Goal: Task Accomplishment & Management: Use online tool/utility

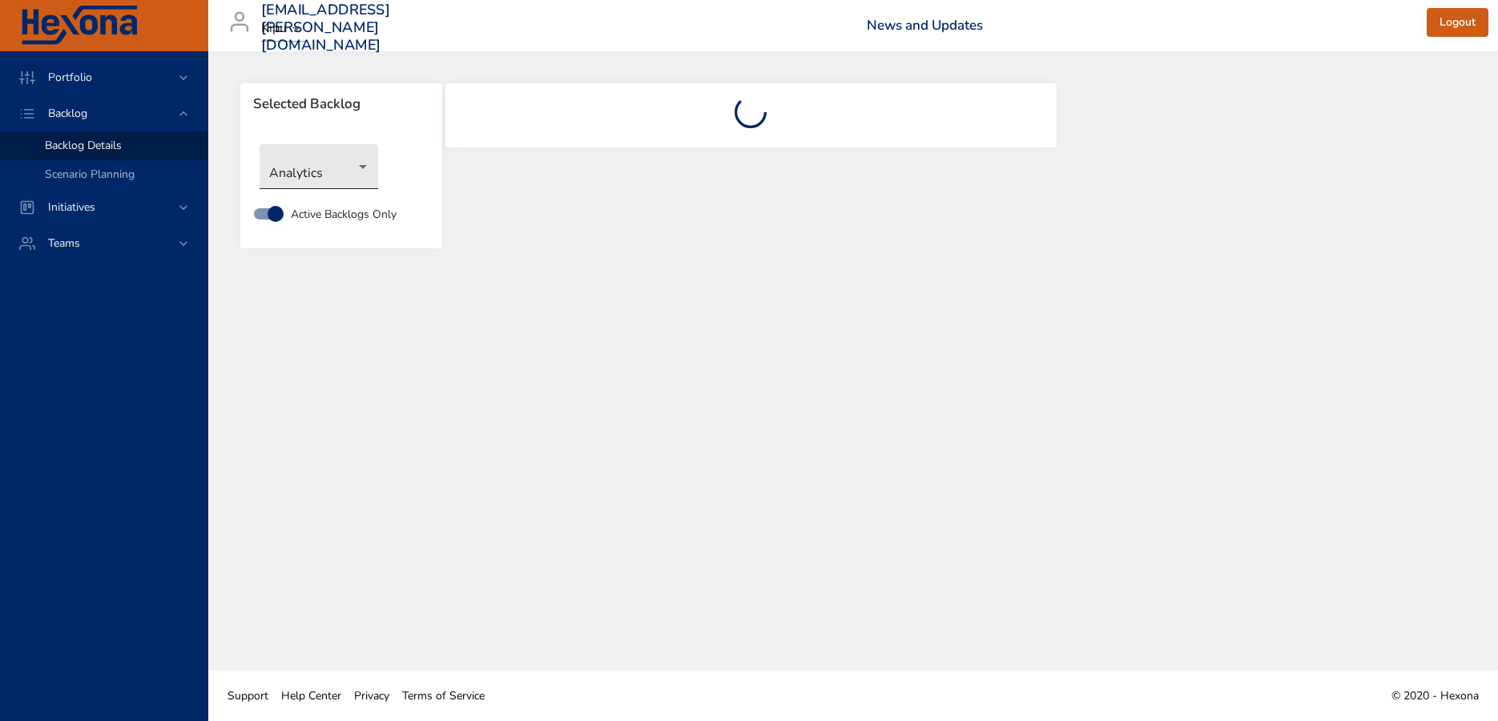
click at [335, 165] on body "Portfolio Backlog Backlog Details Scenario Planning Initiatives Teams [EMAIL_AD…" at bounding box center [749, 360] width 1498 height 721
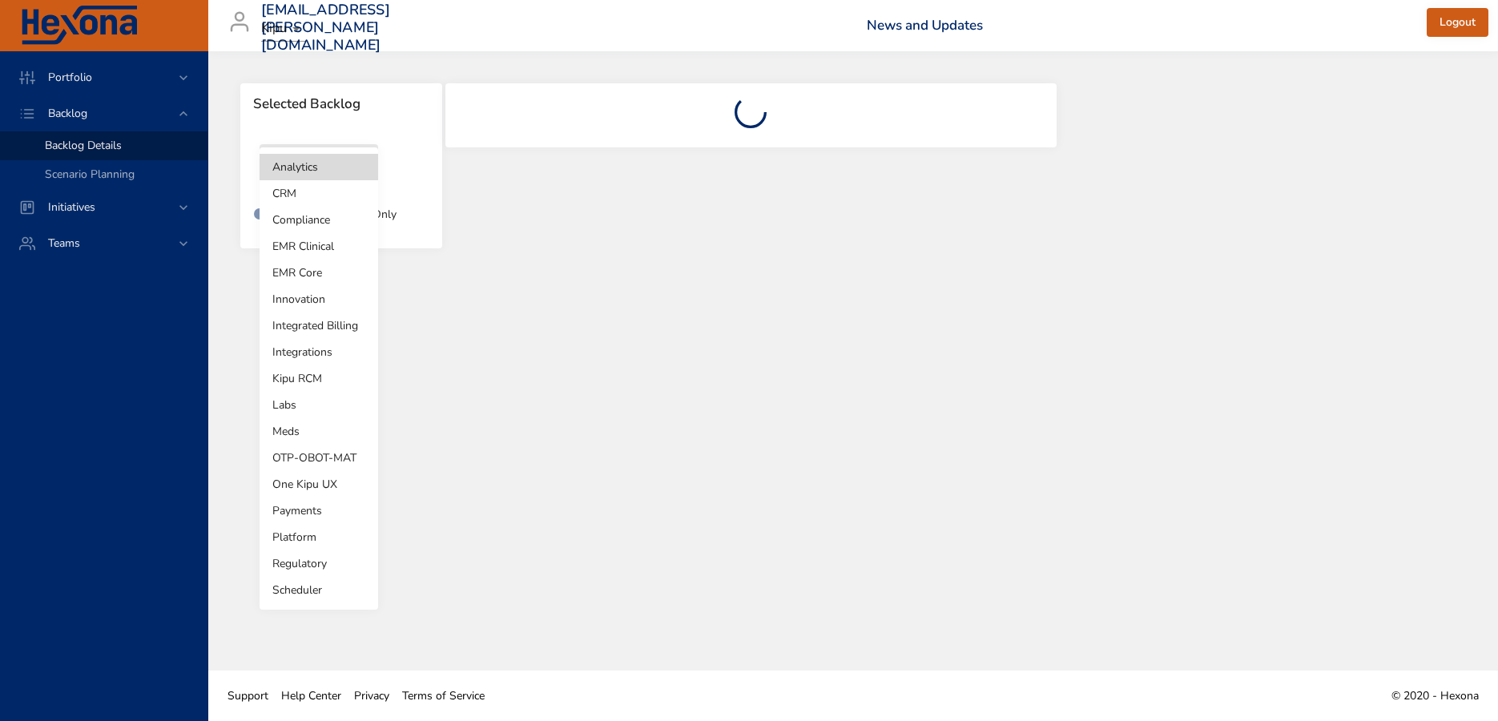
click at [320, 296] on li "Innovation" at bounding box center [319, 299] width 119 height 26
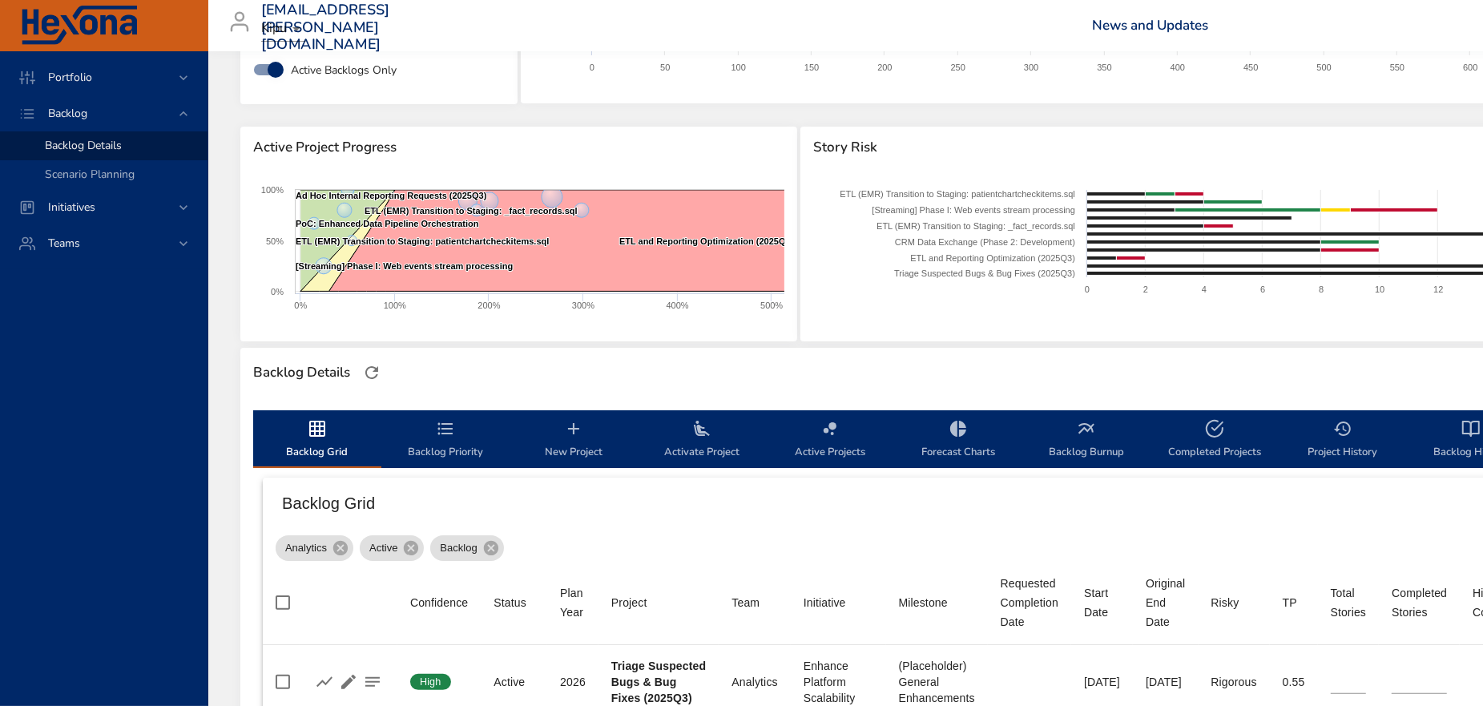
type input "**"
type input "*"
type input "**"
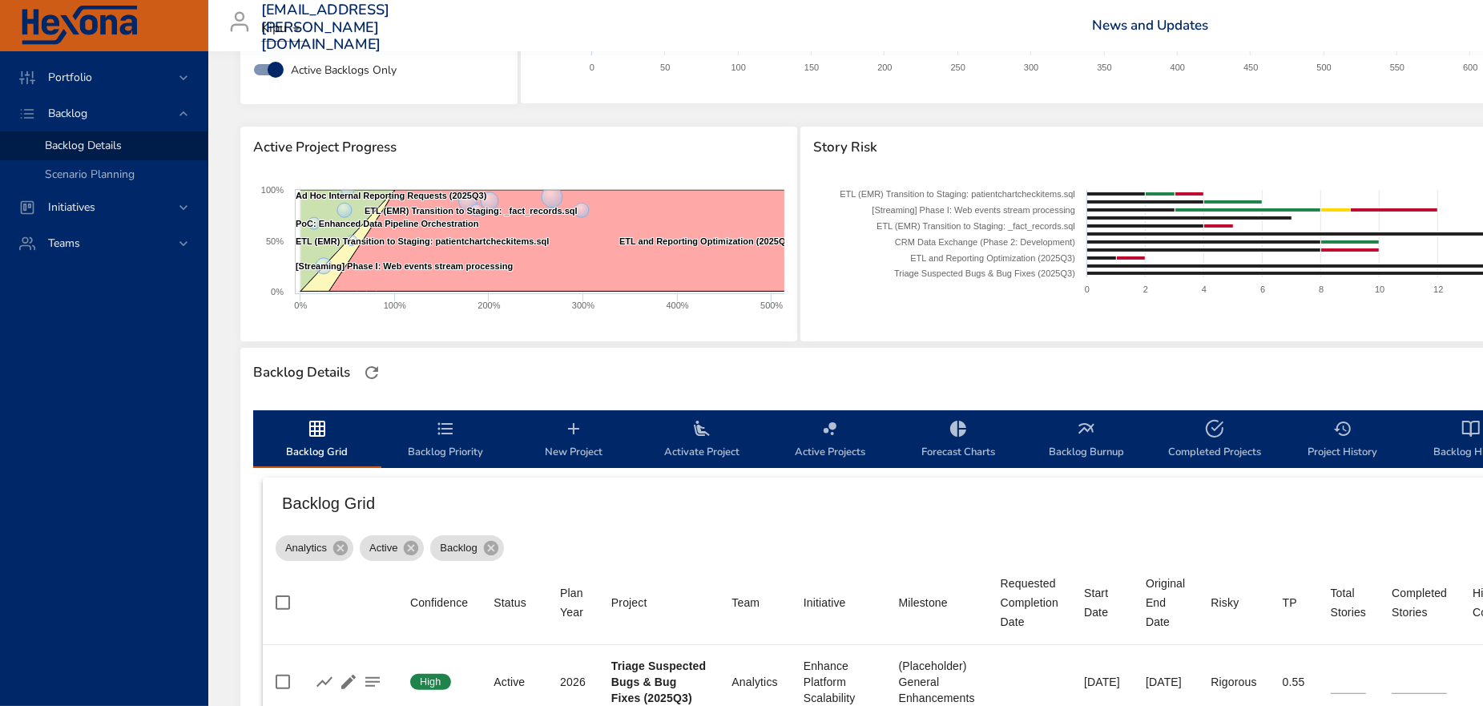
type input "**"
type input "*"
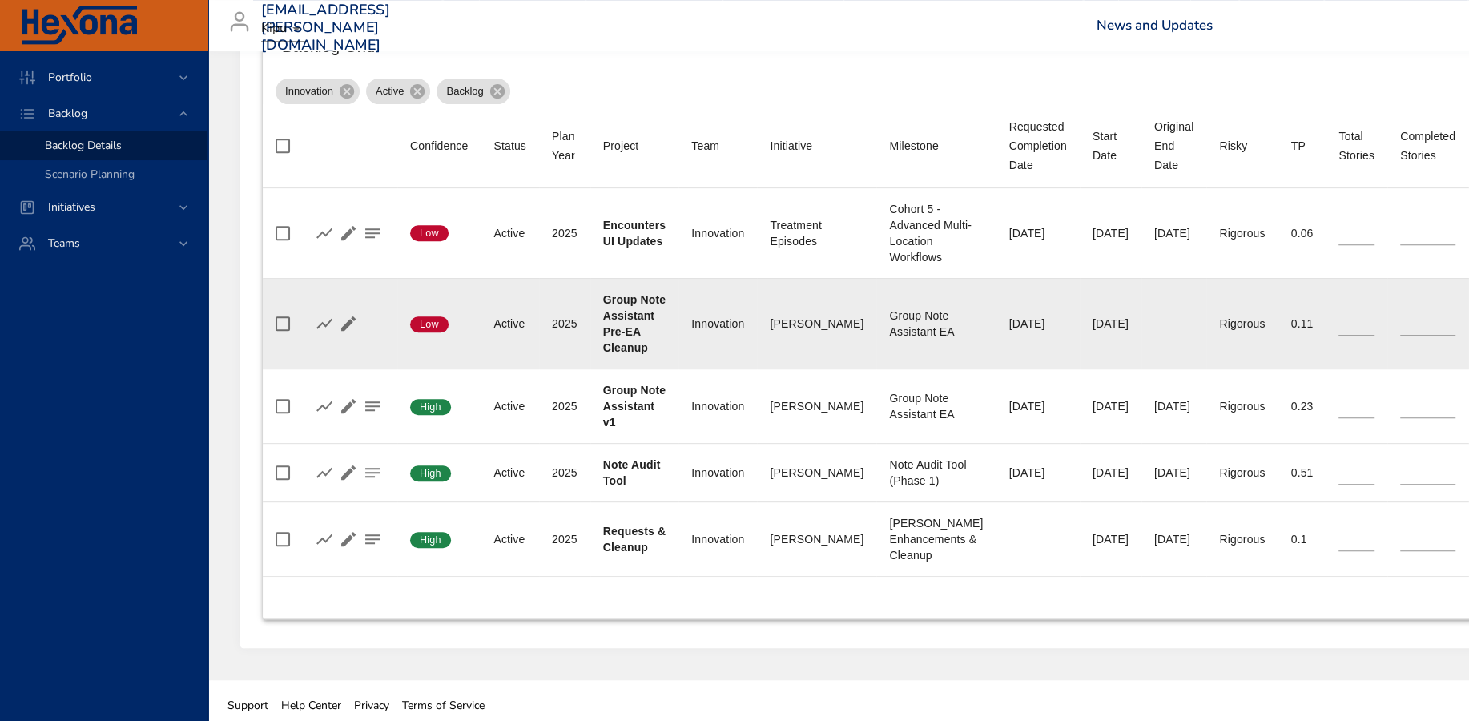
scroll to position [608, 0]
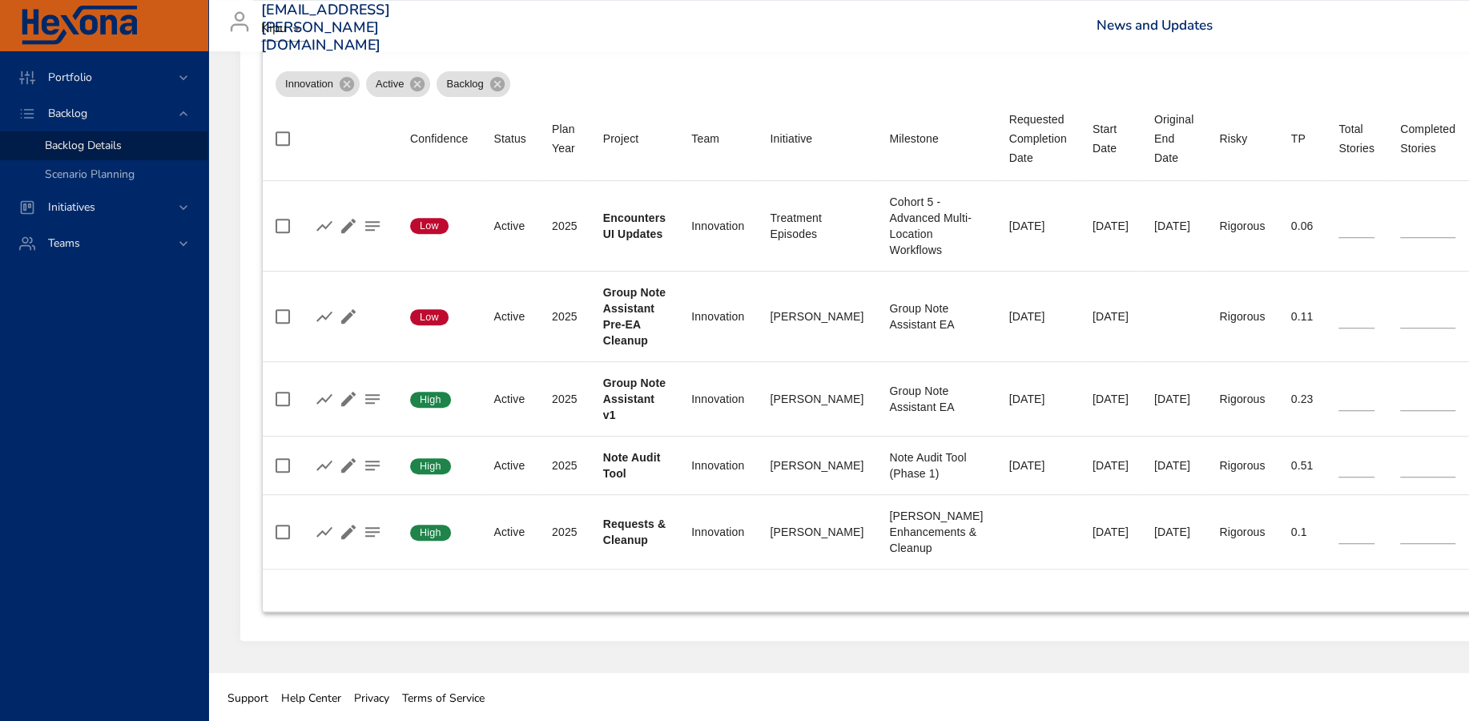
drag, startPoint x: 1184, startPoint y: 623, endPoint x: 1255, endPoint y: 639, distance: 72.3
click at [1185, 623] on div "Backlog Grid Backlog Priority New Project Activate Project Active Projects Fore…" at bounding box center [1083, 287] width 1686 height 707
drag, startPoint x: 1306, startPoint y: 637, endPoint x: 1481, endPoint y: 633, distance: 175.5
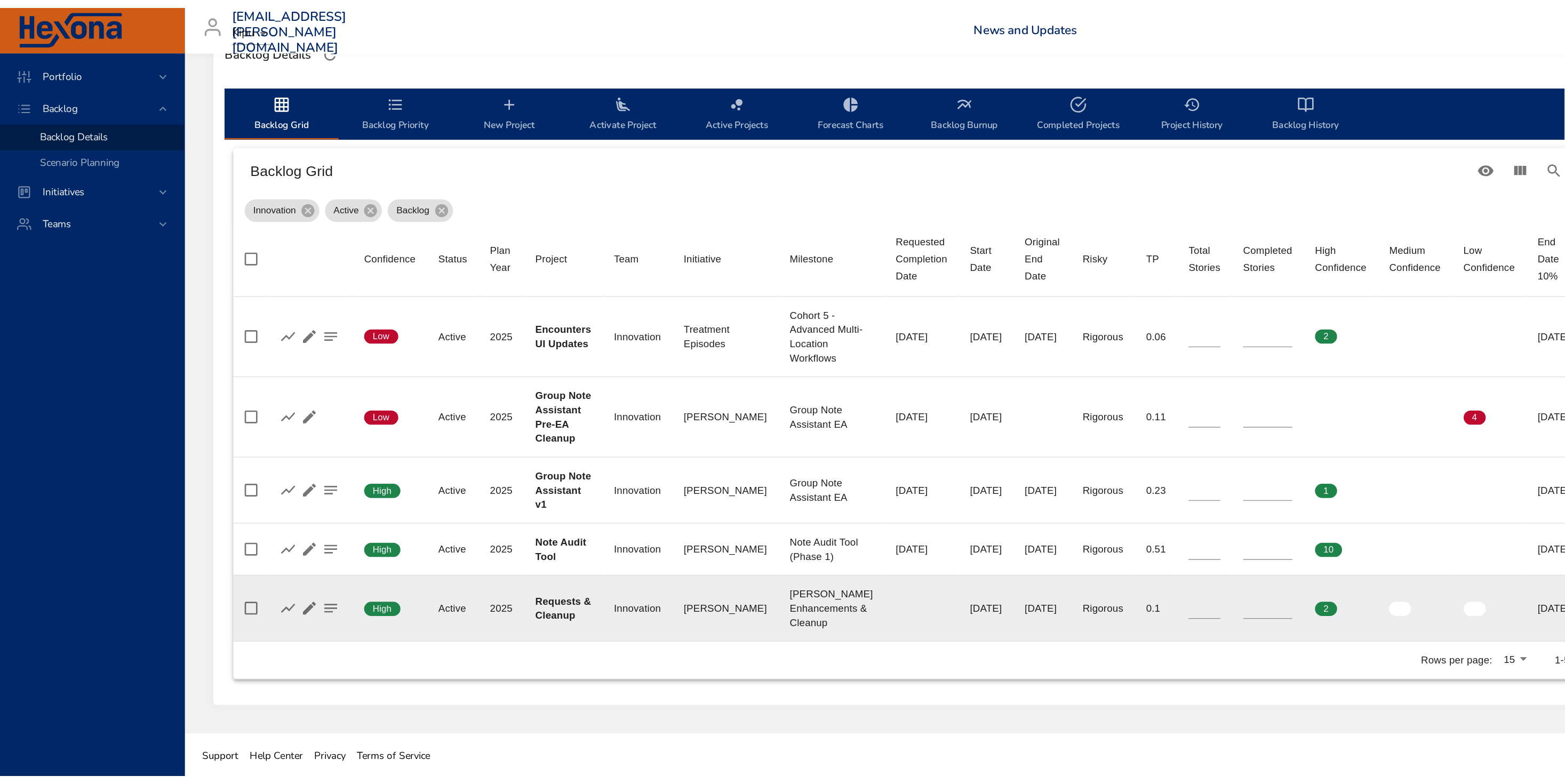
scroll to position [20, 0]
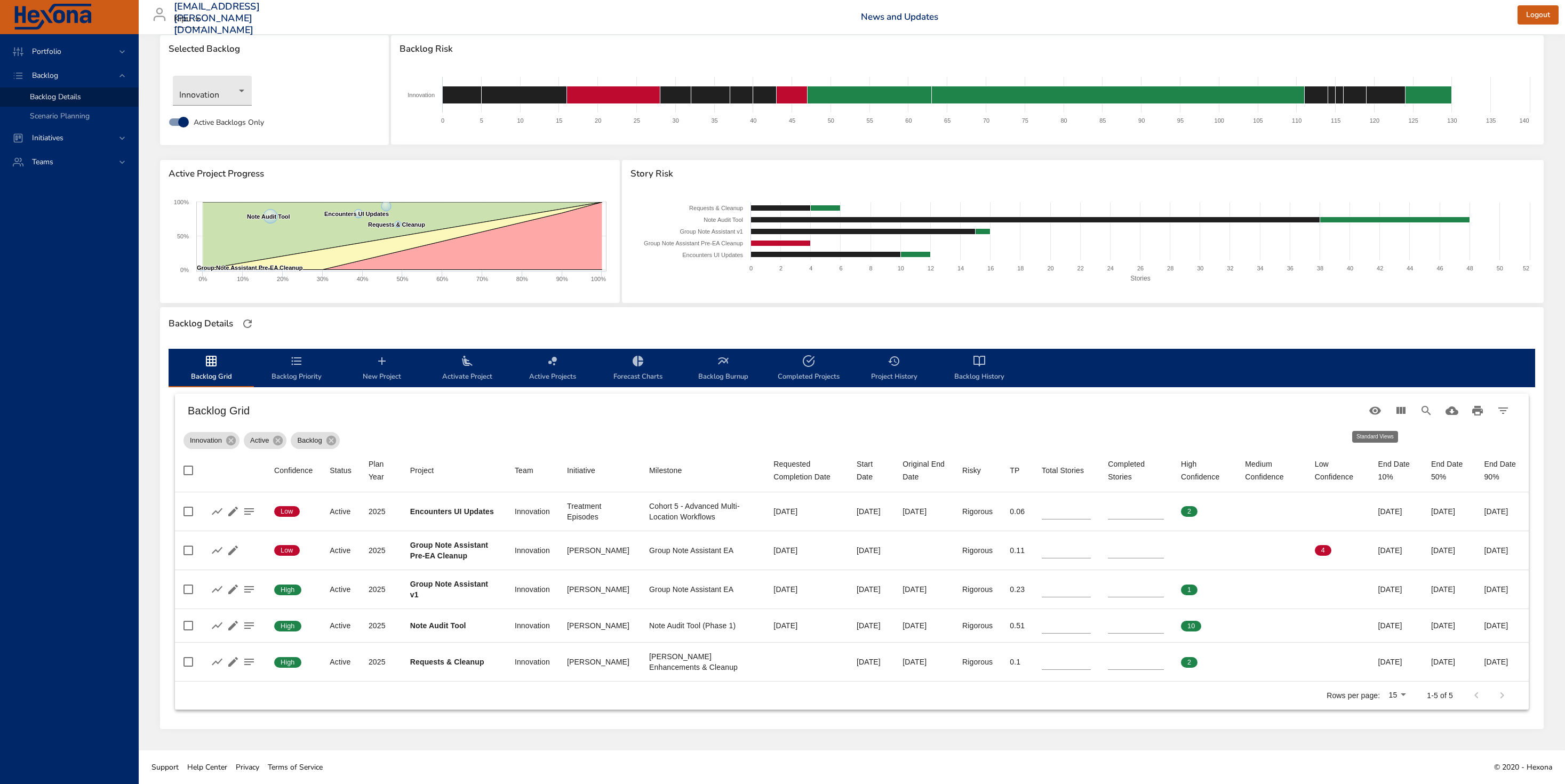
click at [997, 409] on icon "Table Toolbar" at bounding box center [1375, 410] width 13 height 13
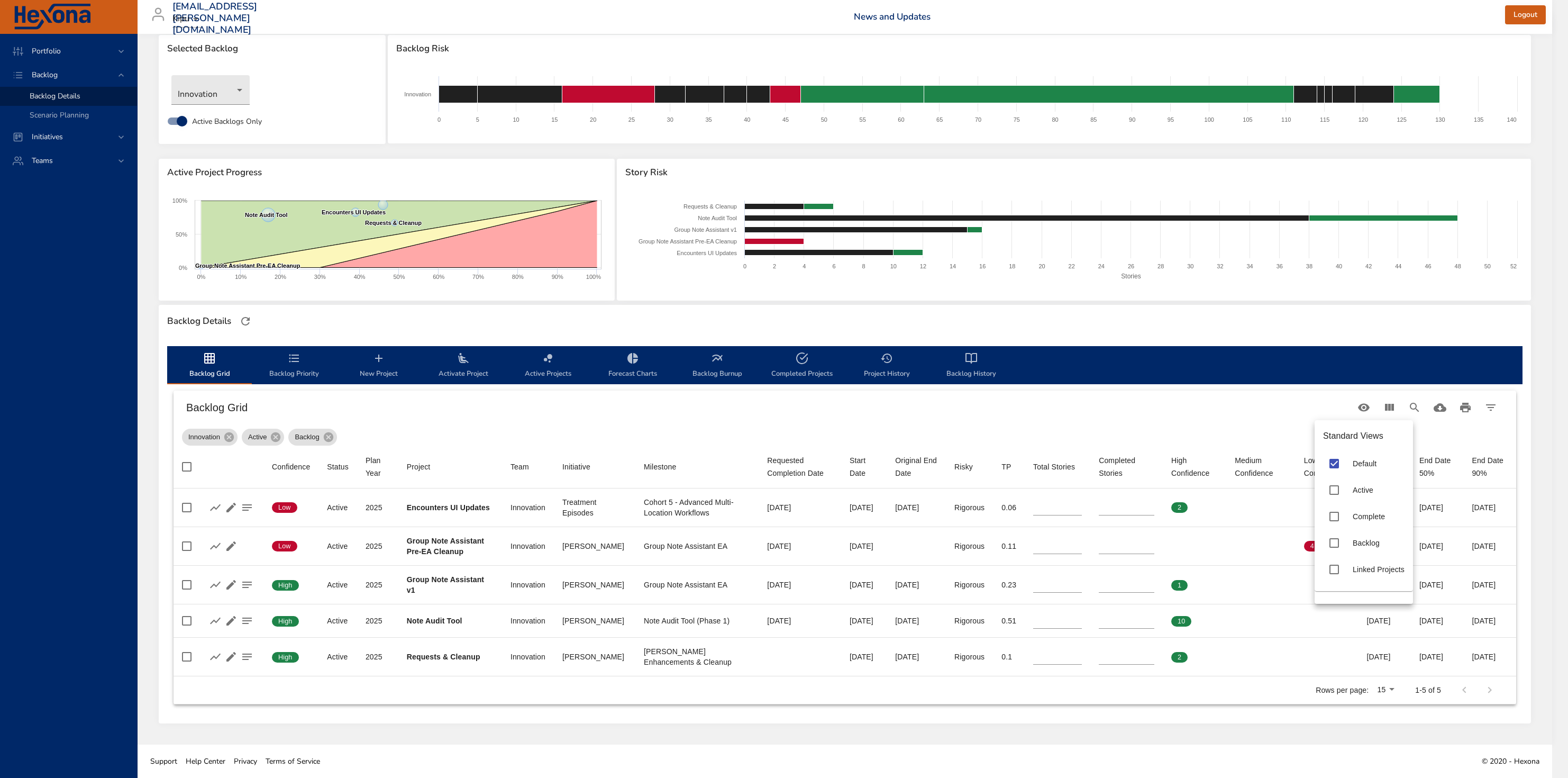
click at [988, 409] on div at bounding box center [784, 389] width 1568 height 778
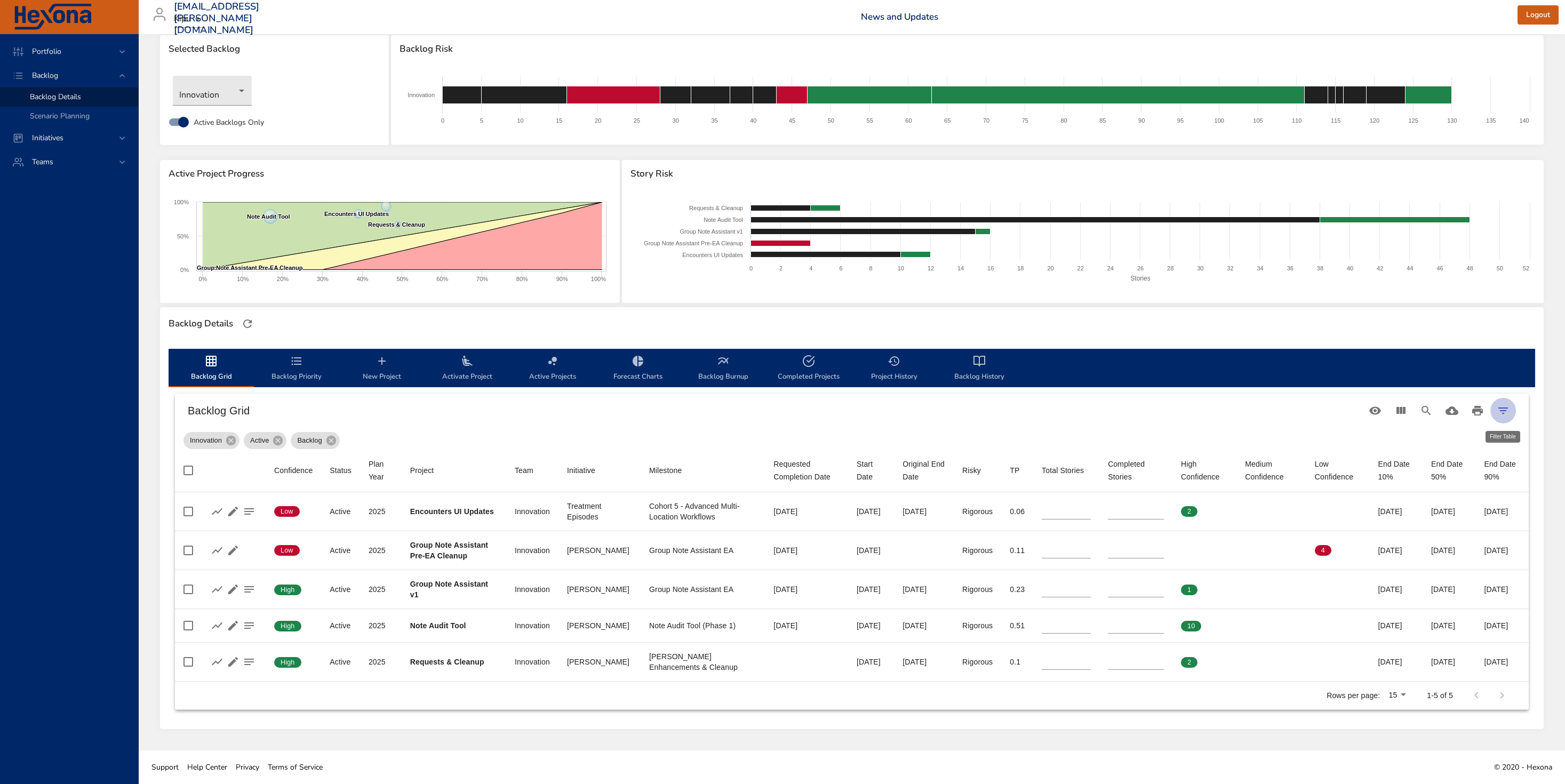
click at [997, 407] on icon "Filter Table" at bounding box center [1503, 410] width 13 height 13
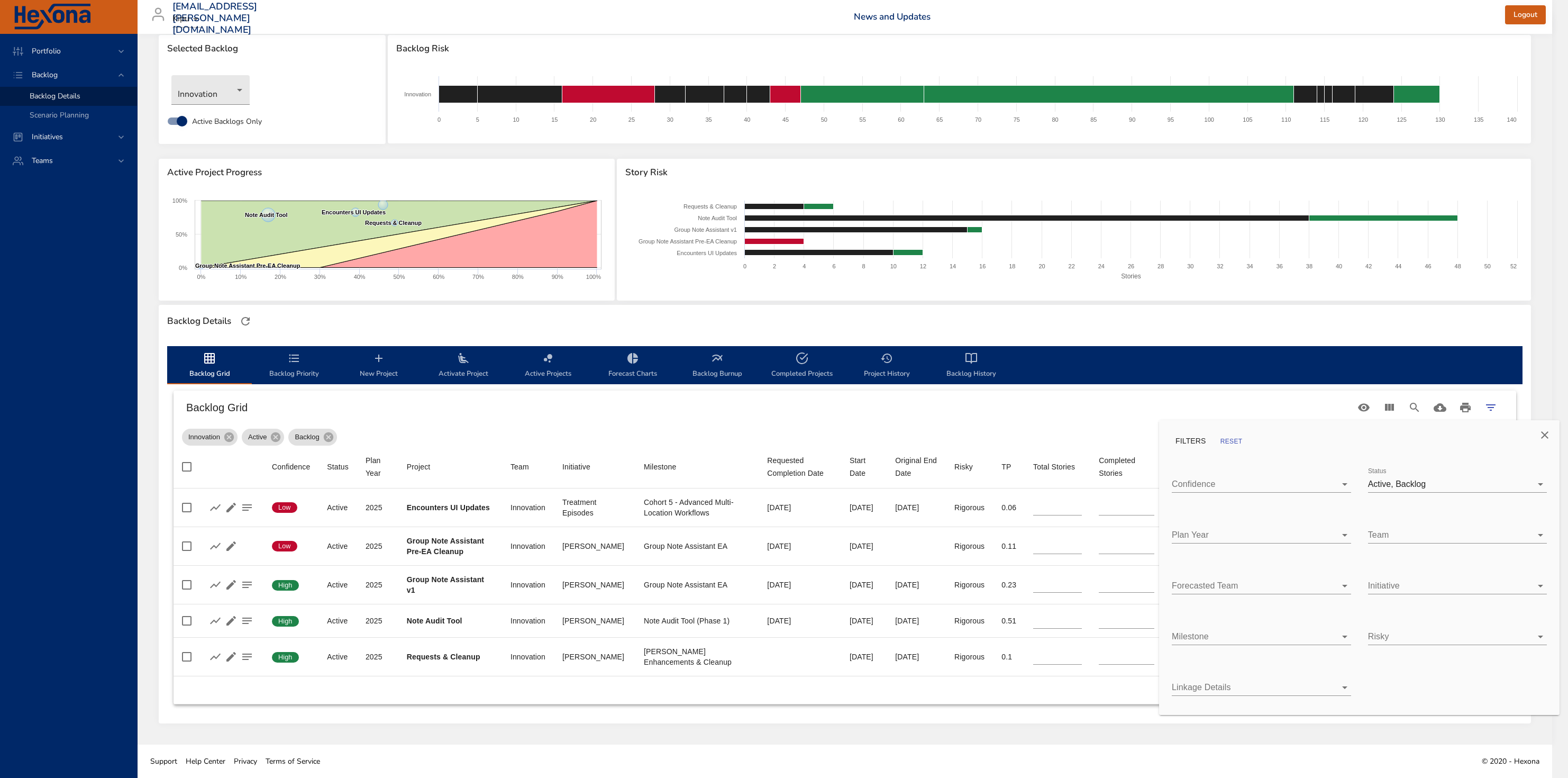
click at [988, 476] on body "Portfolio Backlog Backlog Details Scenario Planning Initiatives Teams [EMAIL_AD…" at bounding box center [784, 369] width 1568 height 778
click at [988, 476] on div "Complete" at bounding box center [1466, 507] width 145 height 13
type input "*"
type input "**"
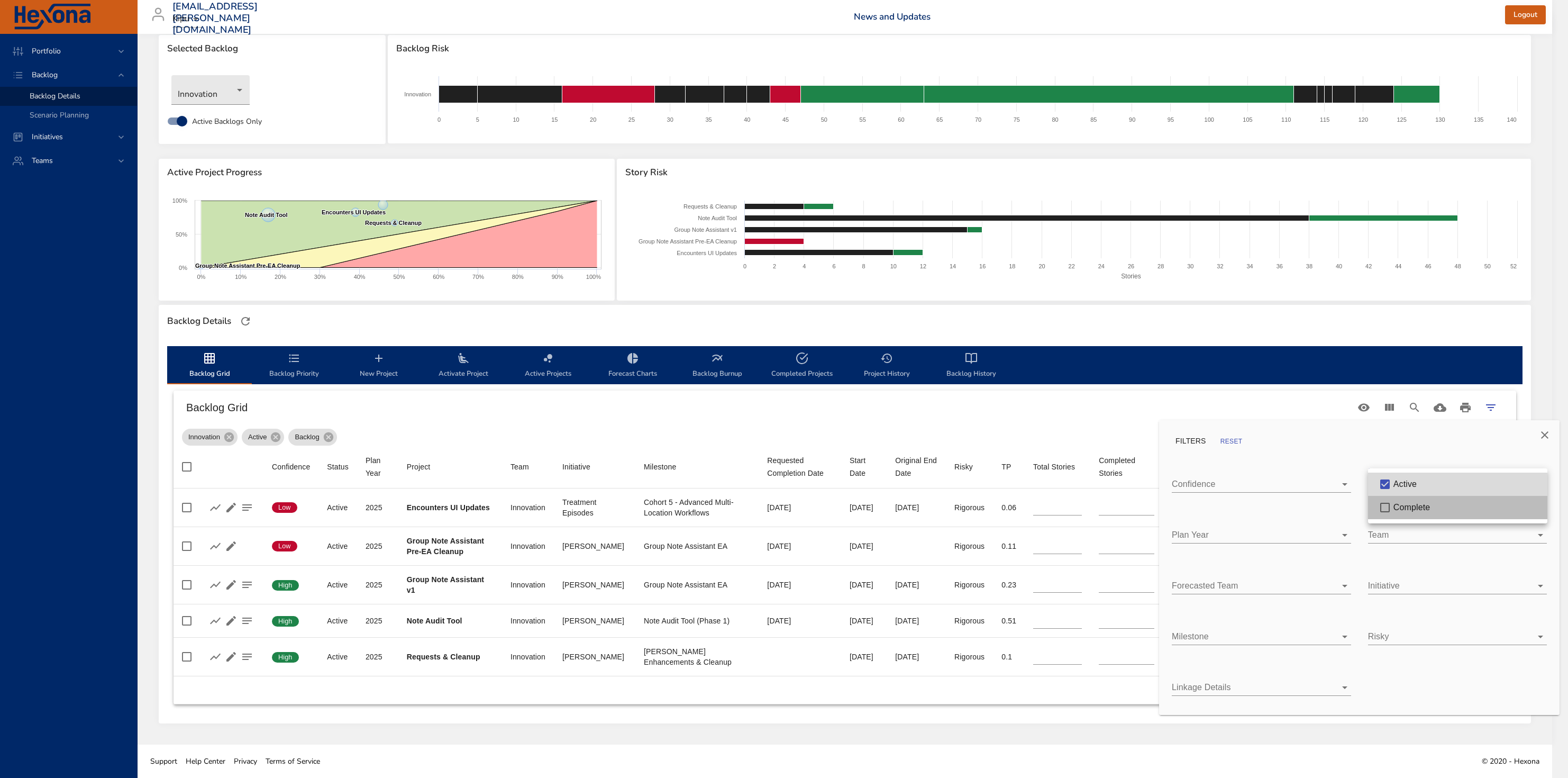
type input "**"
type input "*"
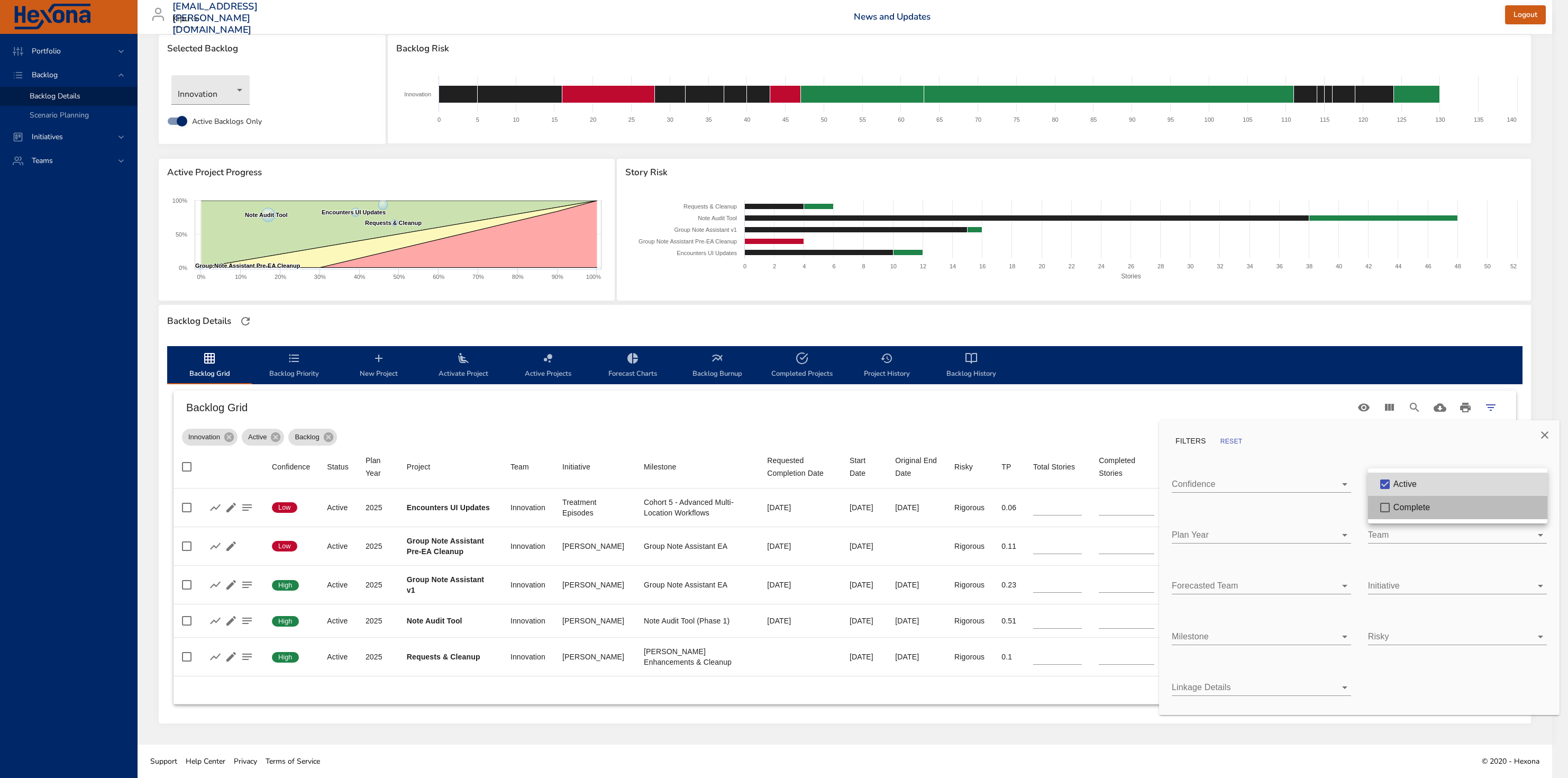
type input "*"
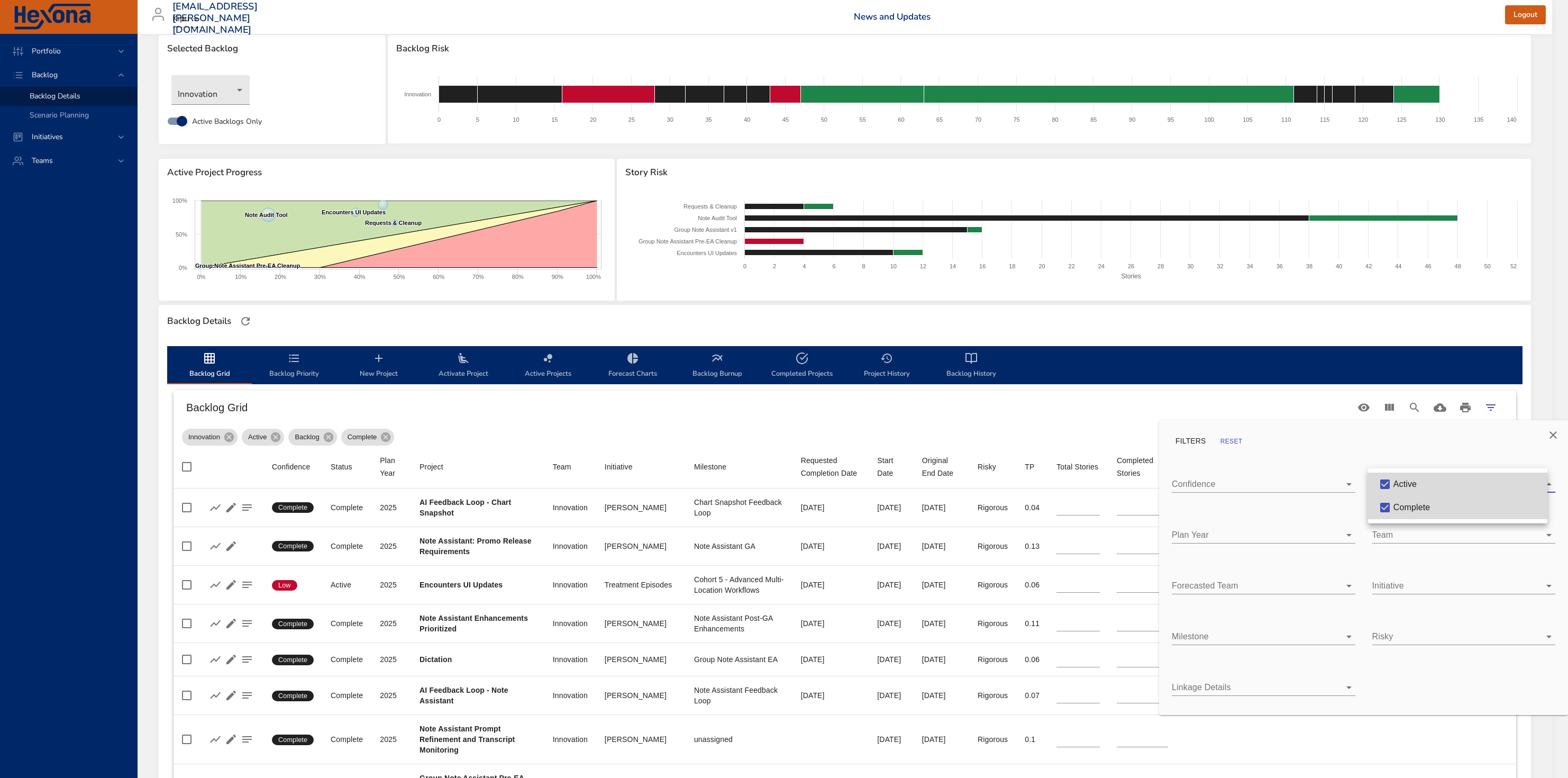
click at [988, 435] on div at bounding box center [784, 389] width 1568 height 778
click at [988, 429] on icon "Close" at bounding box center [1552, 435] width 13 height 13
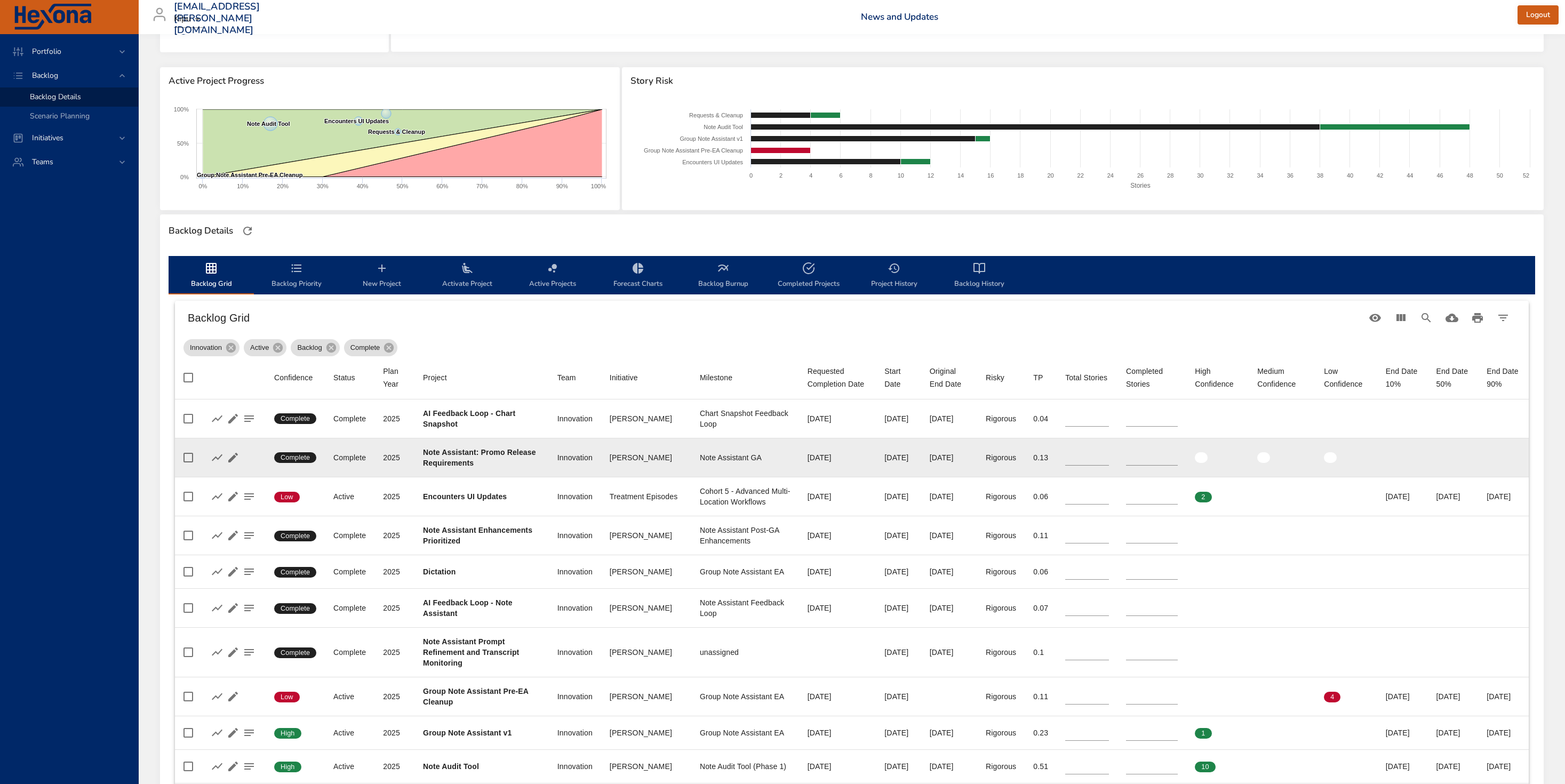
scroll to position [116, 0]
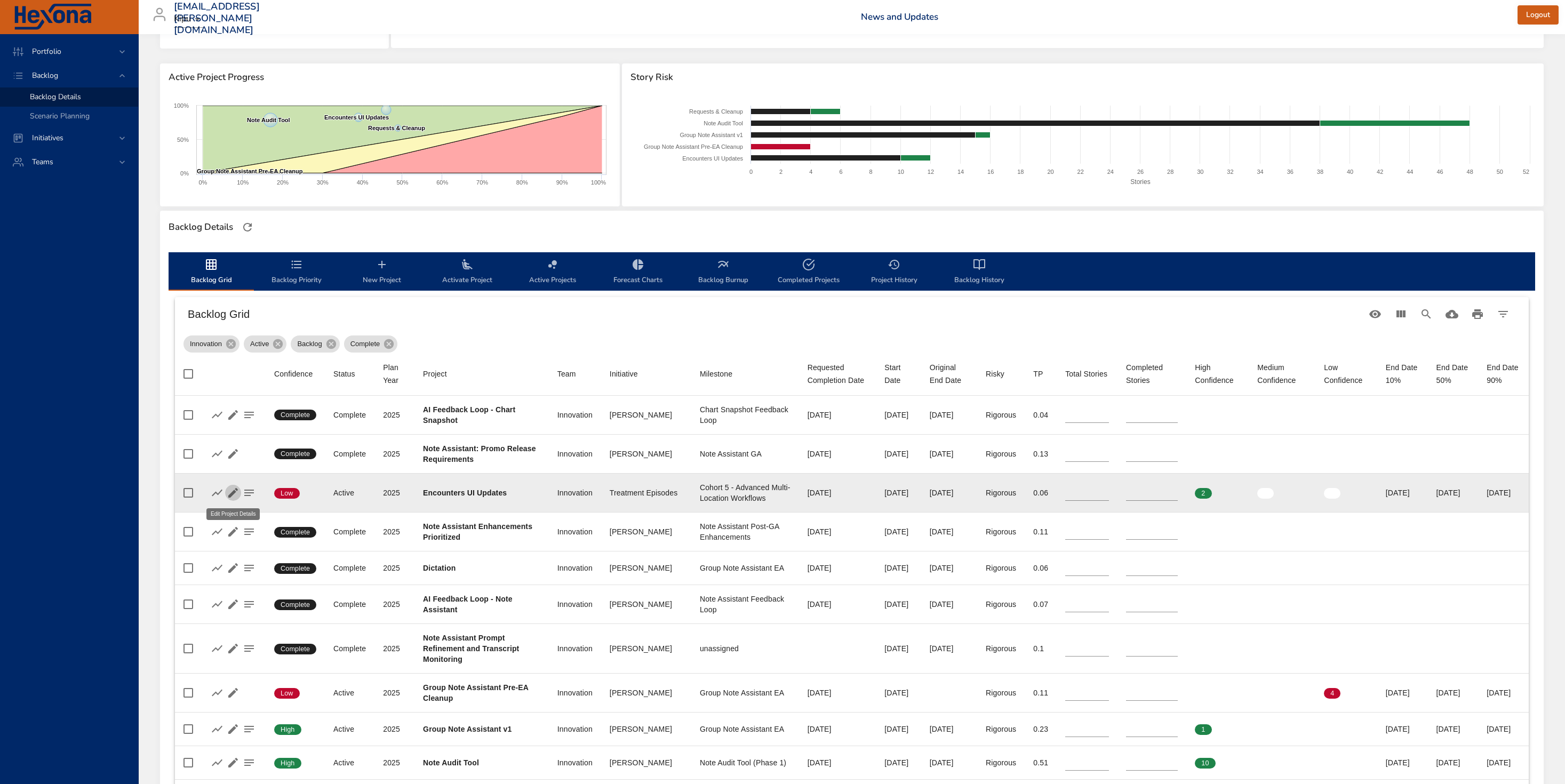
click at [236, 479] on icon "button" at bounding box center [232, 492] width 13 height 13
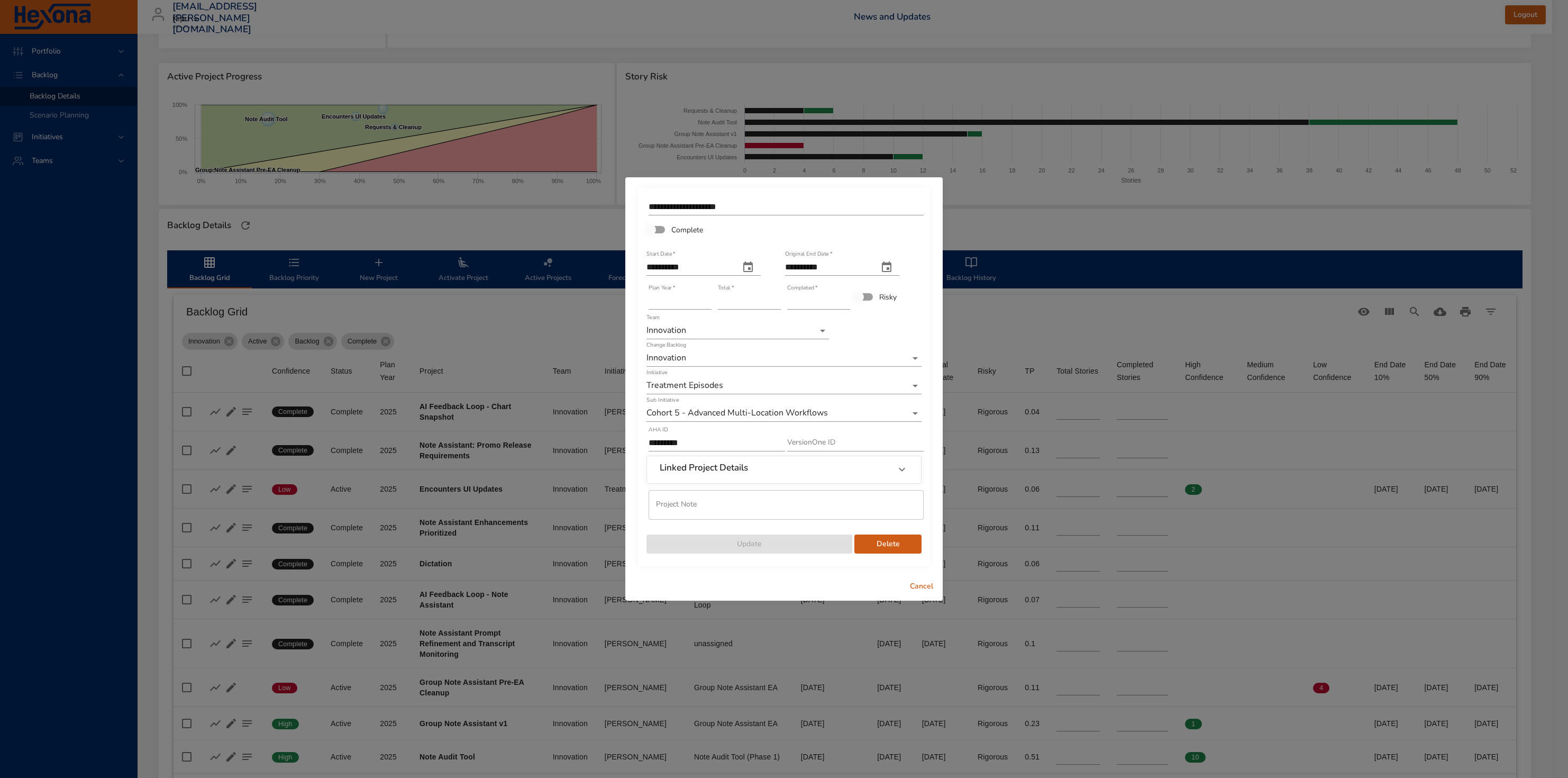
type input "**"
click at [775, 302] on input "**" at bounding box center [749, 301] width 63 height 17
click at [777, 476] on span "Update" at bounding box center [749, 544] width 189 height 13
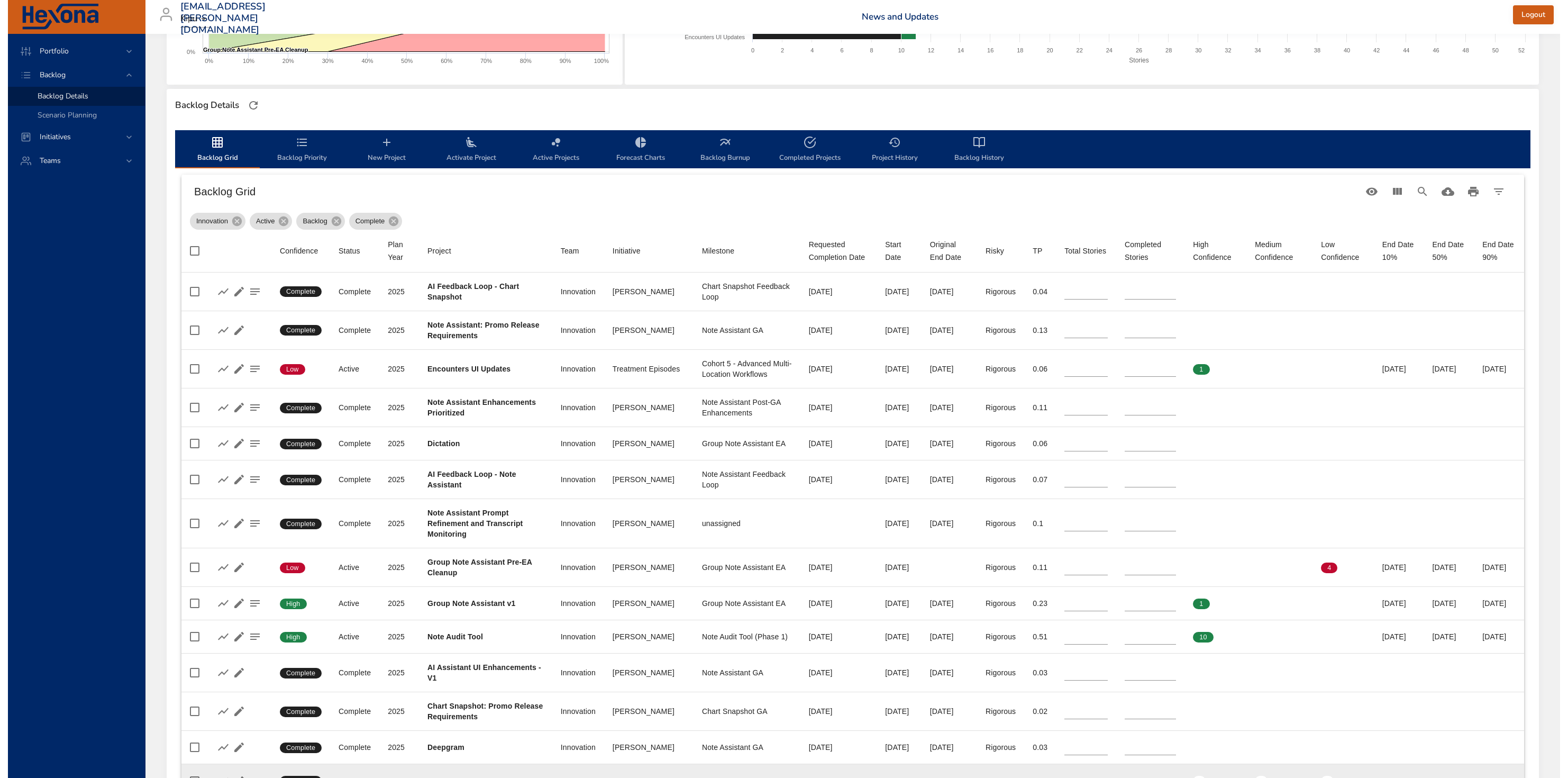
scroll to position [230, 0]
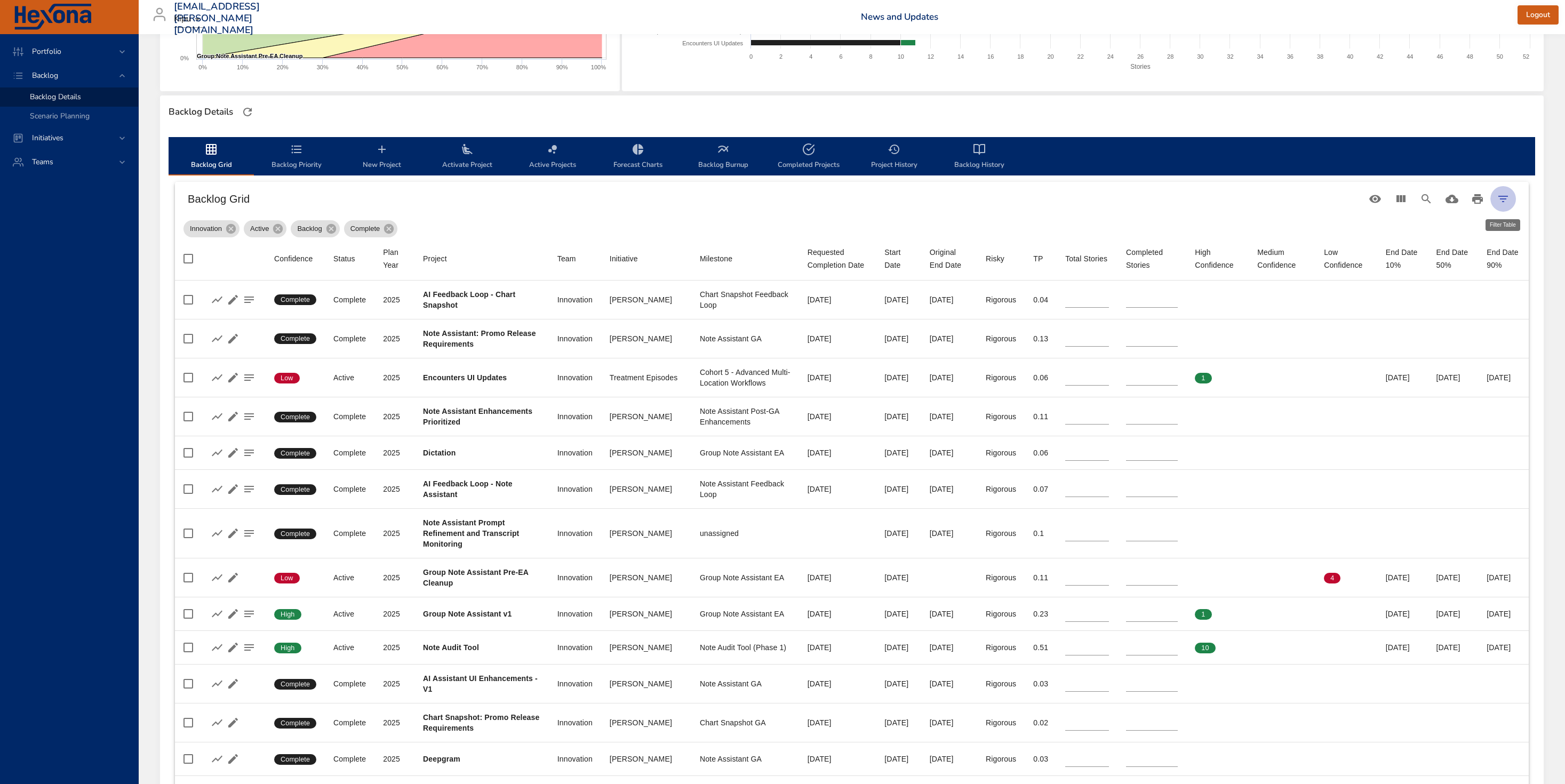
click at [997, 193] on button "Filter Table" at bounding box center [1503, 199] width 25 height 25
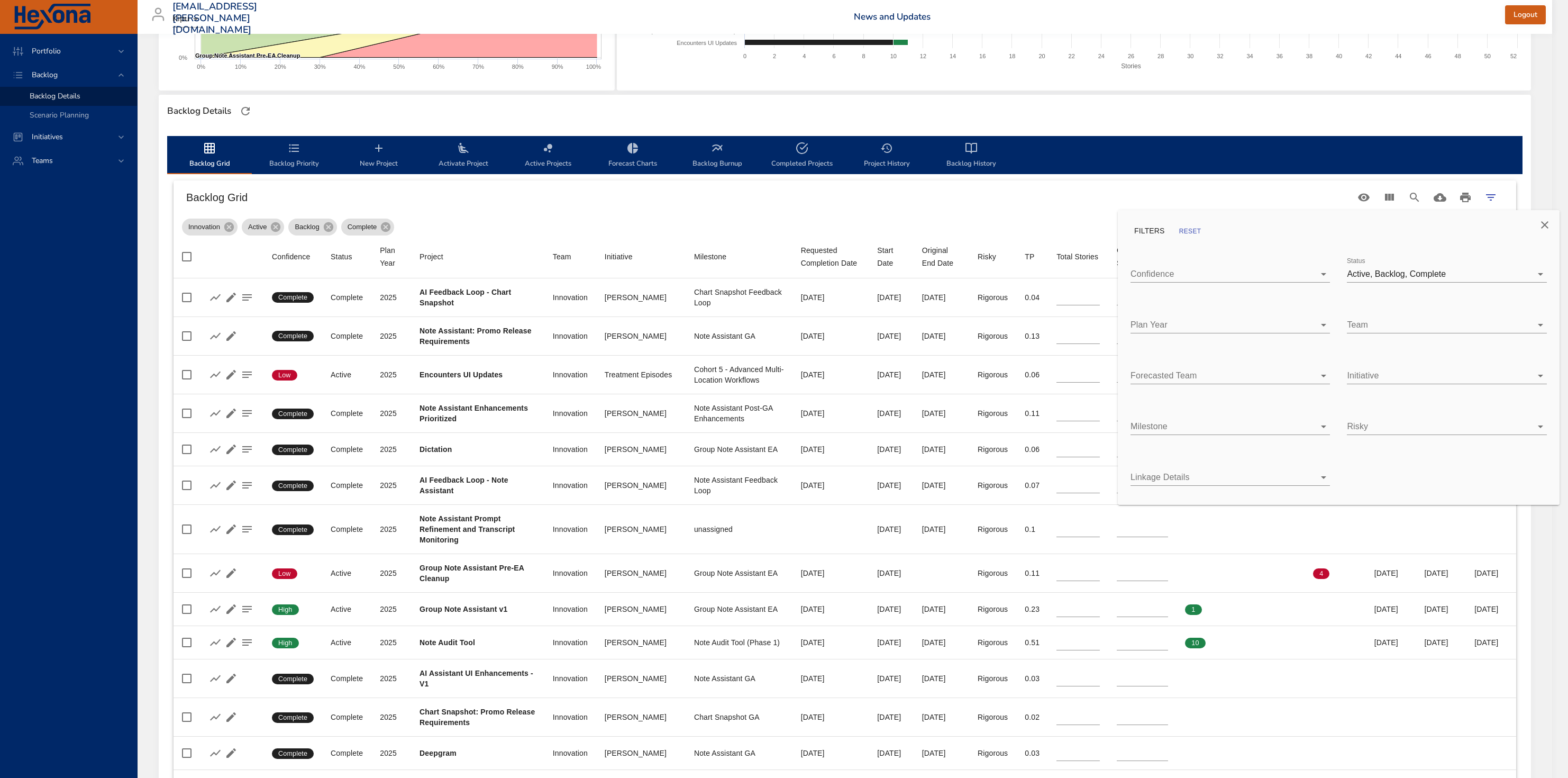
click at [988, 270] on body "Portfolio Backlog Backlog Details Scenario Planning Initiatives Teams [EMAIL_AD…" at bounding box center [784, 159] width 1568 height 778
type input "**"
type input "*"
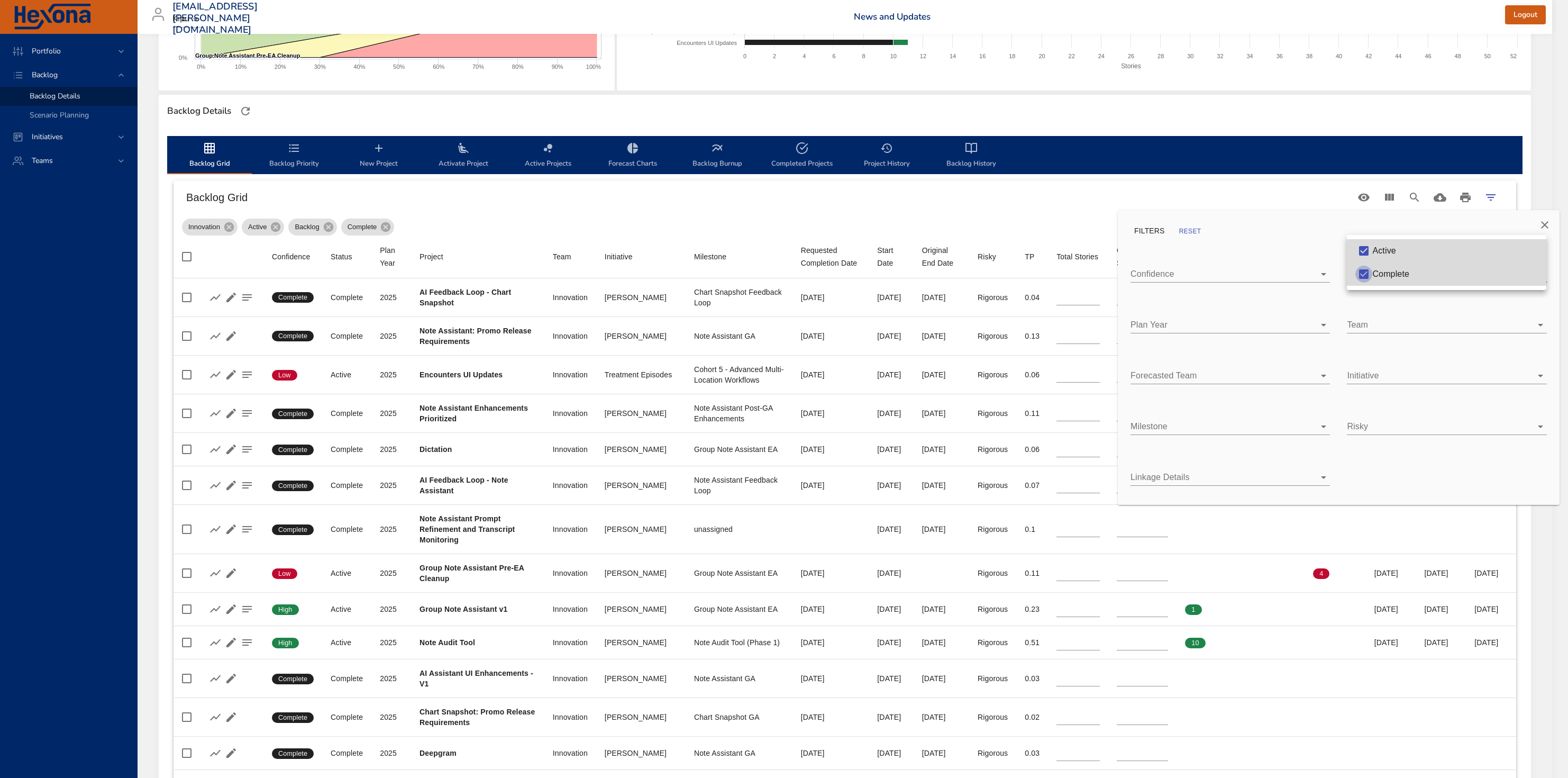
type input "**"
type input "*"
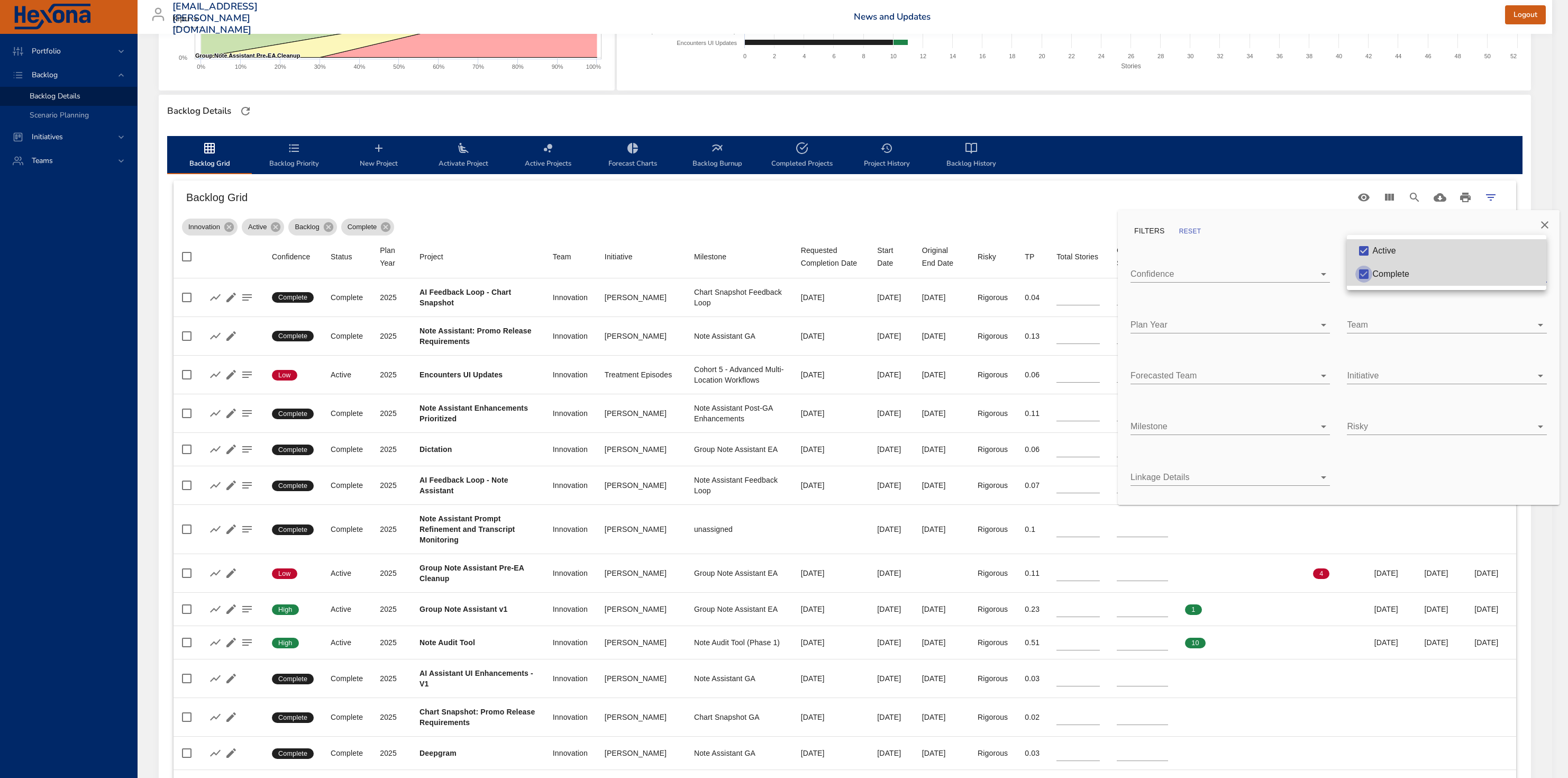
type input "*"
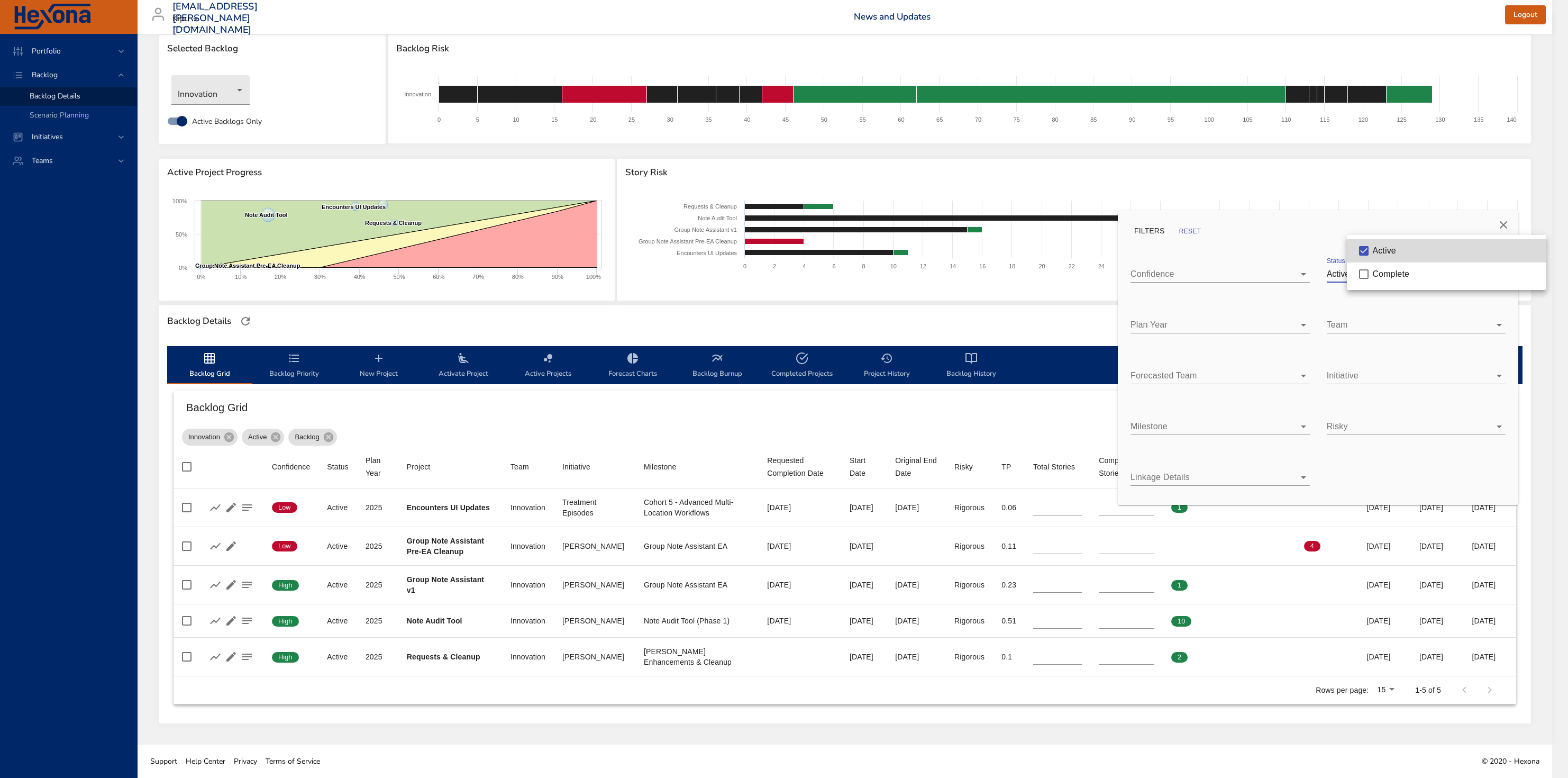
click at [988, 215] on div at bounding box center [784, 389] width 1568 height 778
click at [988, 225] on icon "Close" at bounding box center [1503, 225] width 7 height 7
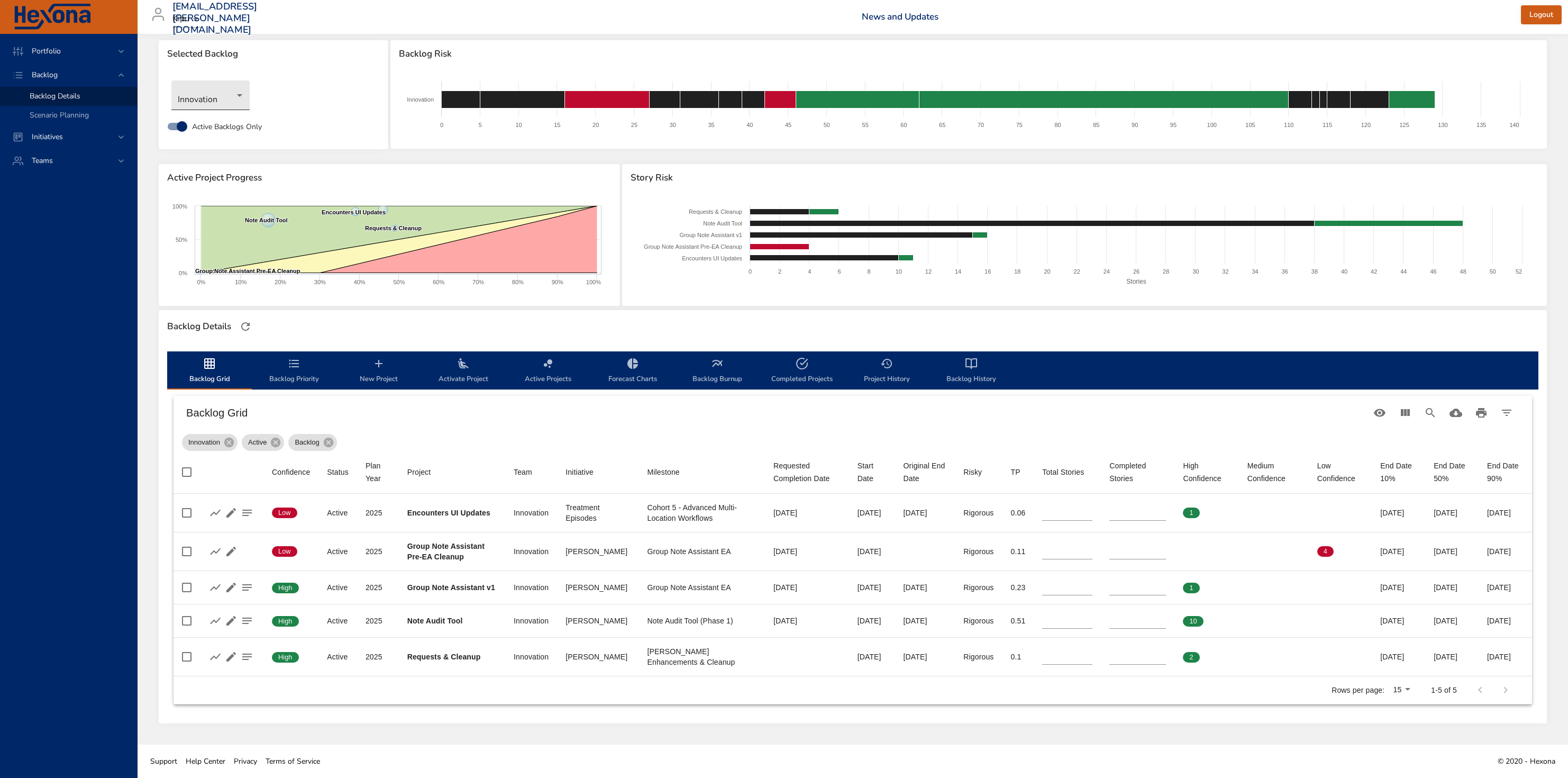
click at [222, 90] on body "Portfolio Backlog Backlog Details Scenario Planning Initiatives Teams [EMAIL_AD…" at bounding box center [784, 374] width 1568 height 778
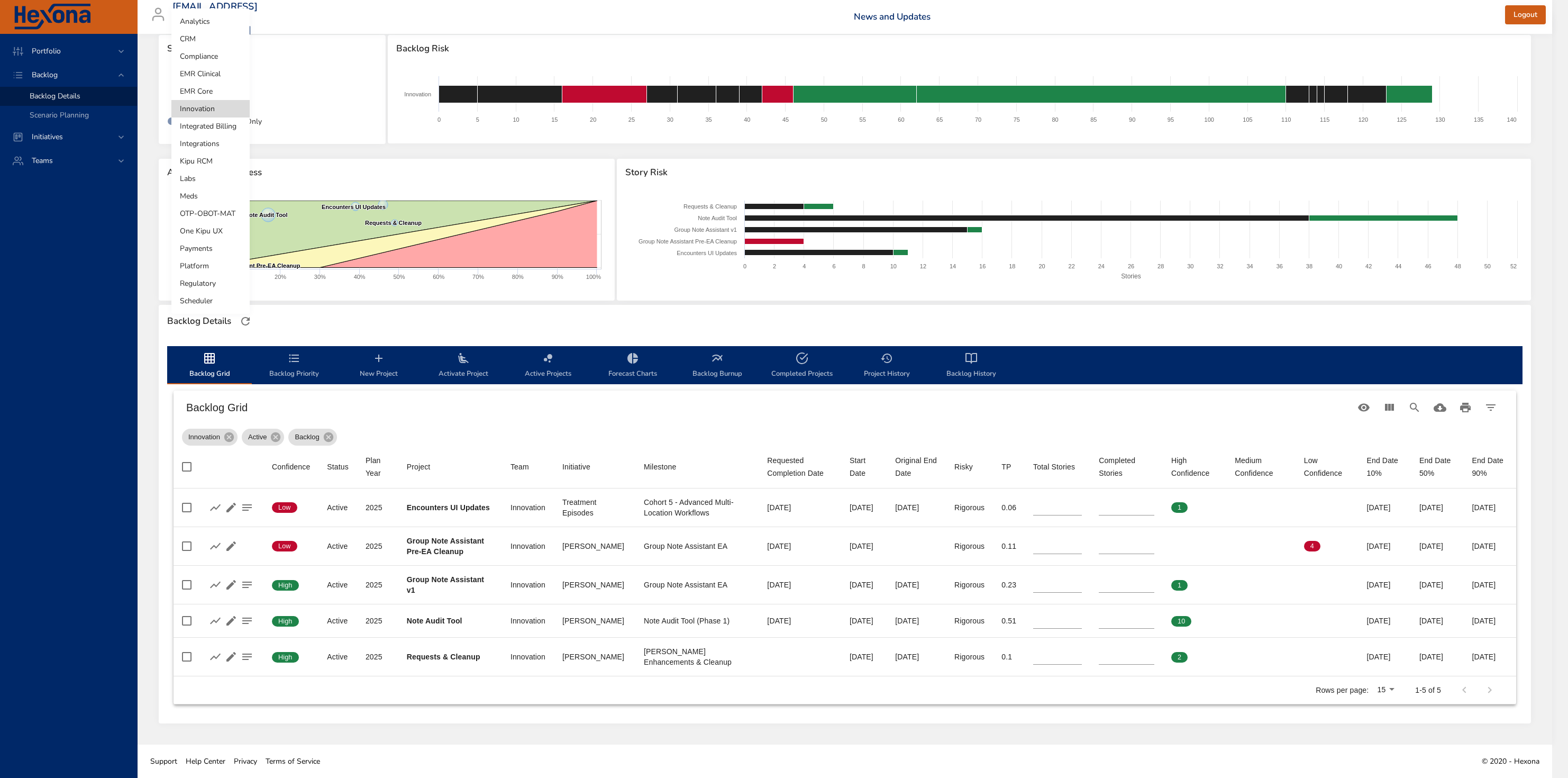
click at [209, 287] on li "Regulatory" at bounding box center [211, 283] width 79 height 17
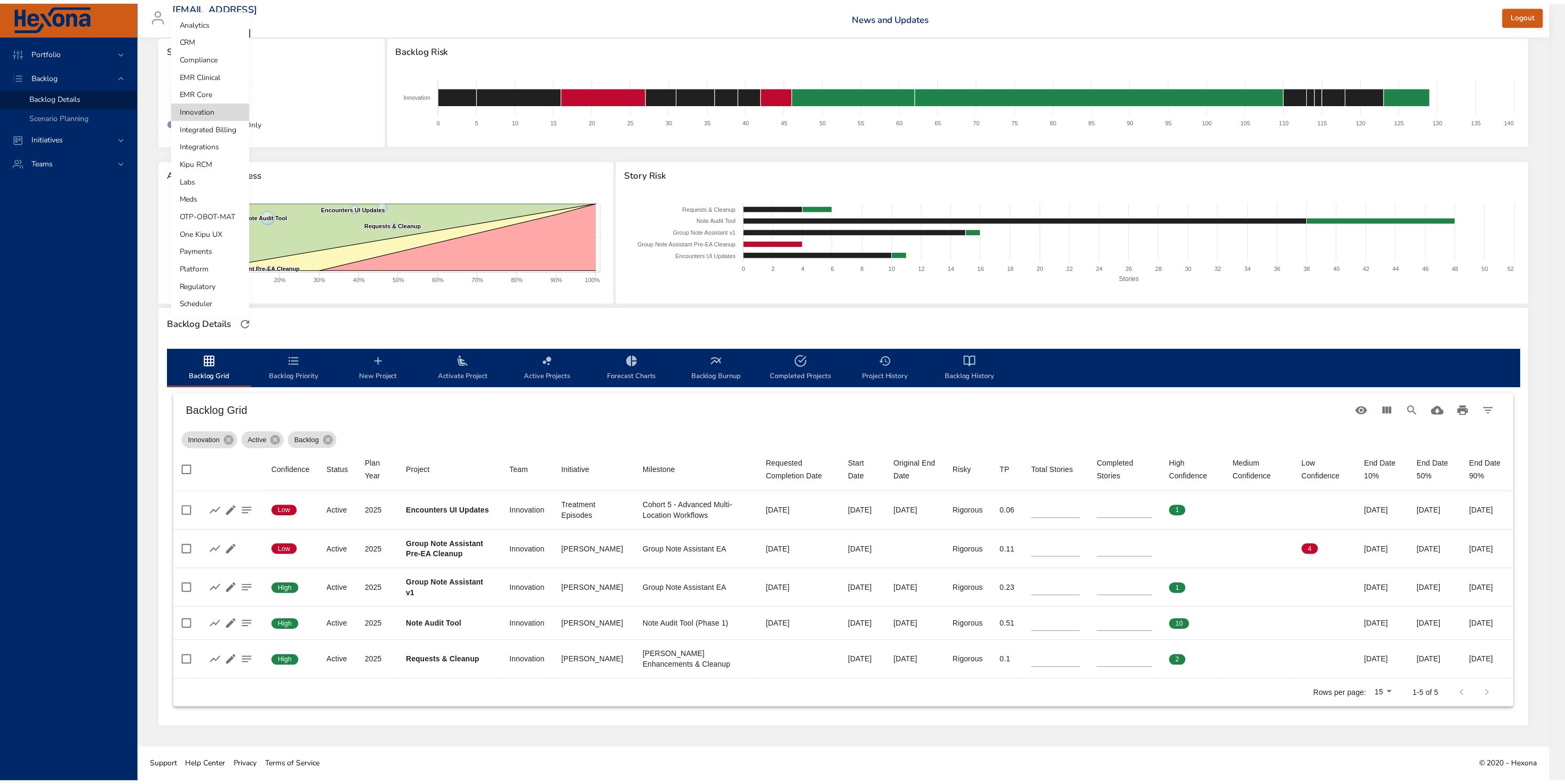
scroll to position [0, 0]
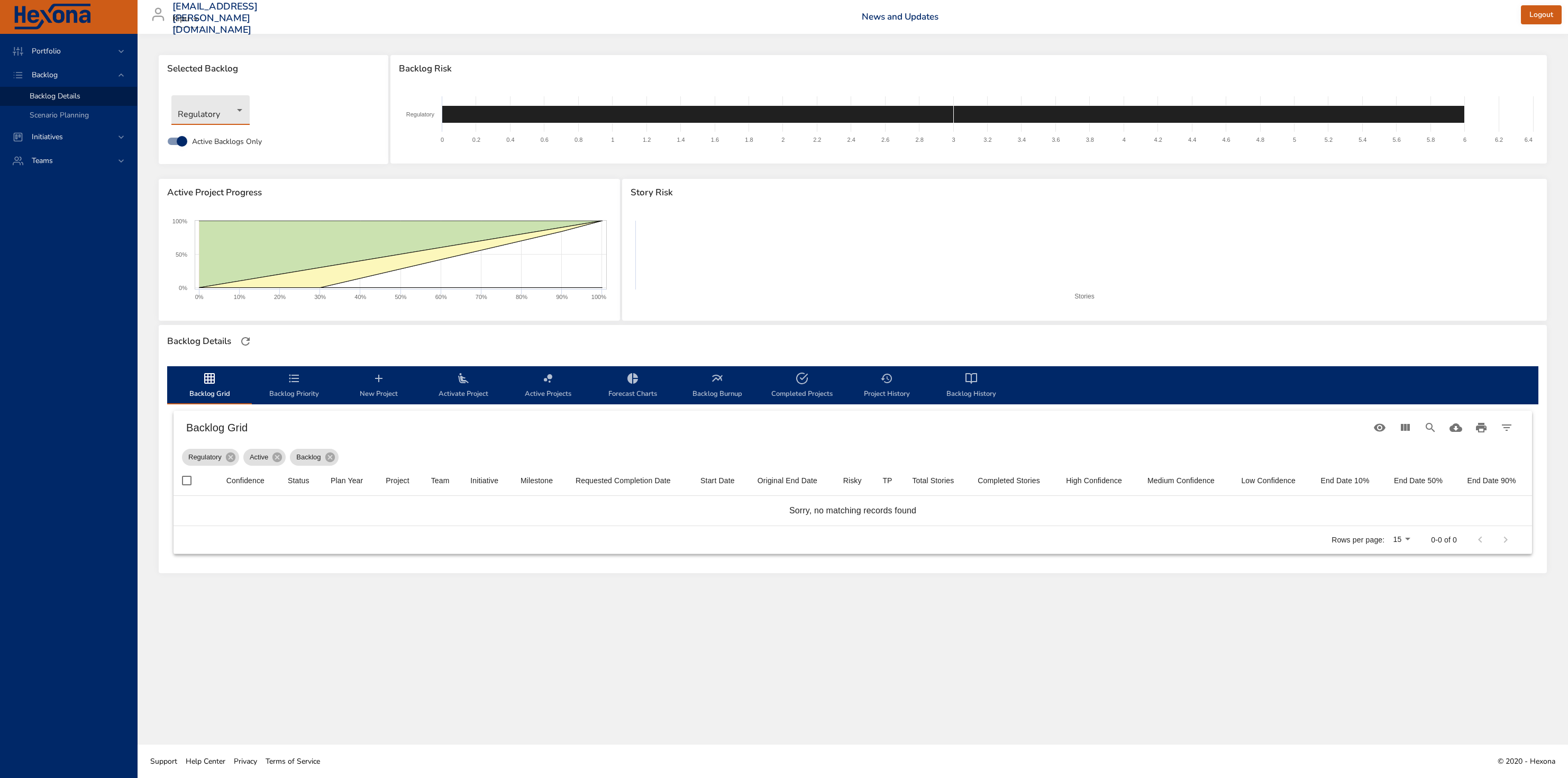
click at [206, 119] on body "Portfolio Backlog Backlog Details Scenario Planning Initiatives Teams [EMAIL_AD…" at bounding box center [784, 389] width 1568 height 778
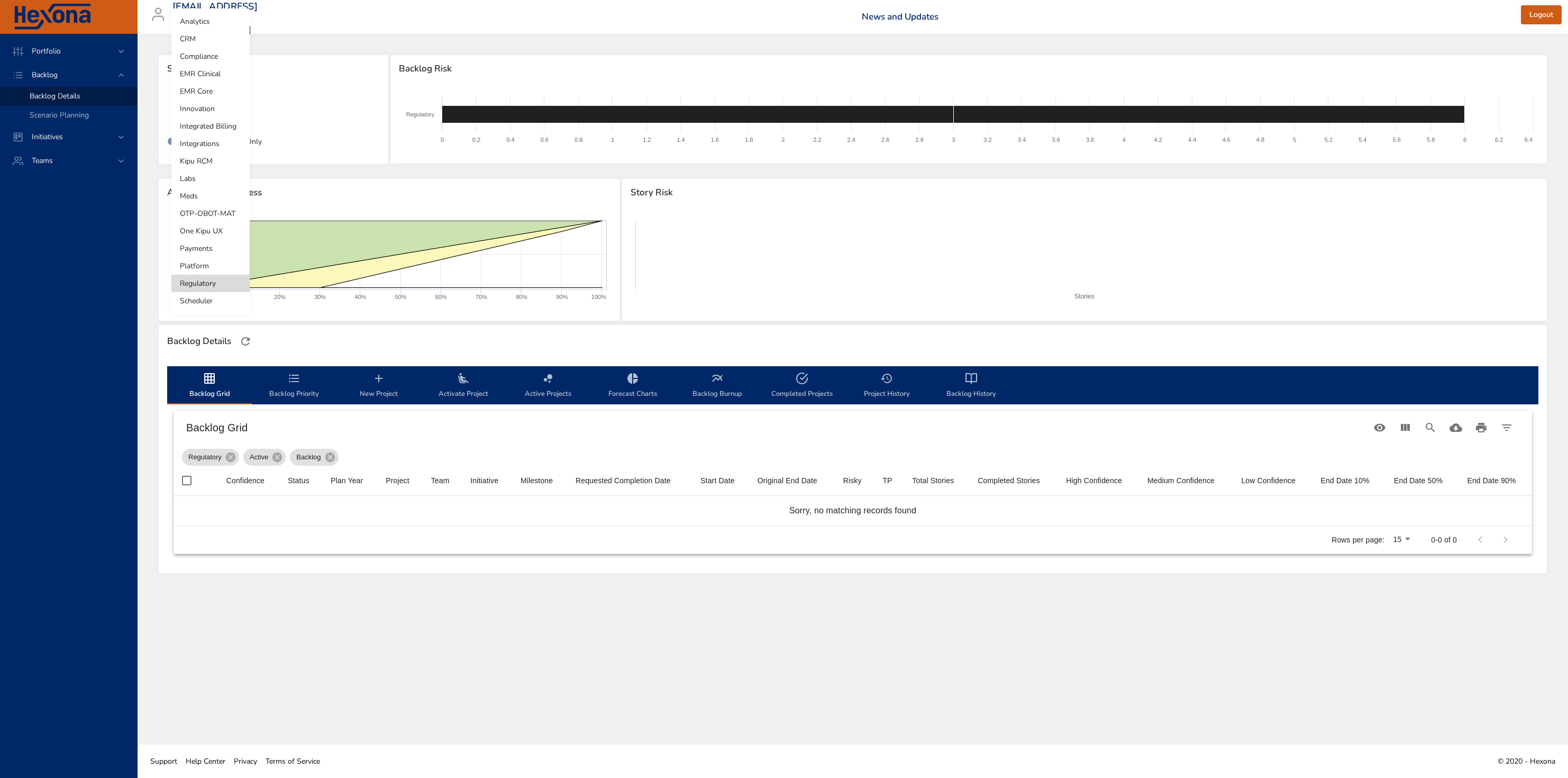
drag, startPoint x: 228, startPoint y: 287, endPoint x: 228, endPoint y: 281, distance: 6.0
click at [228, 287] on li "Regulatory" at bounding box center [211, 283] width 79 height 17
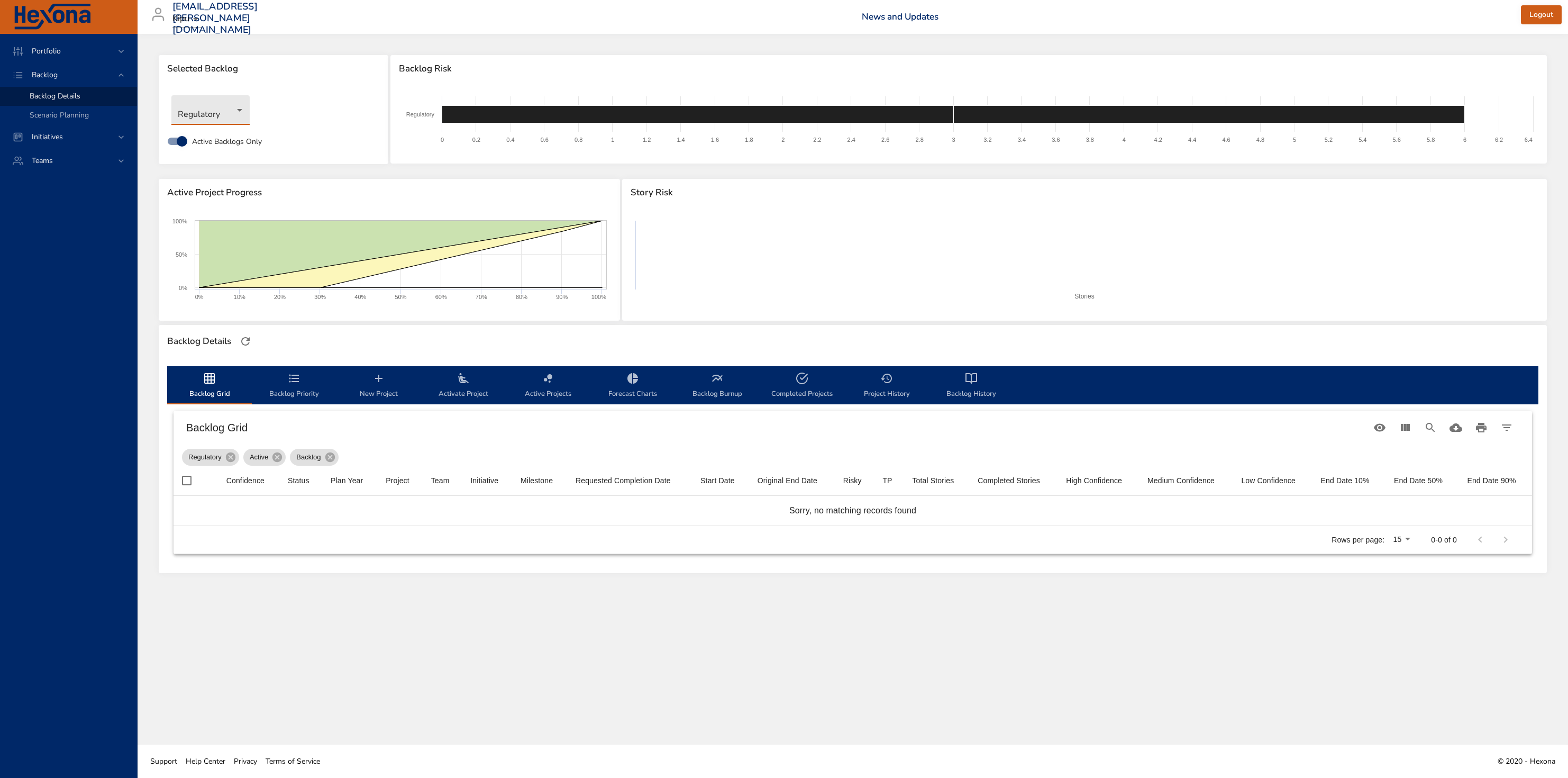
click at [218, 112] on body "Portfolio Backlog Backlog Details Scenario Planning Initiatives Teams [EMAIL_AD…" at bounding box center [784, 389] width 1568 height 778
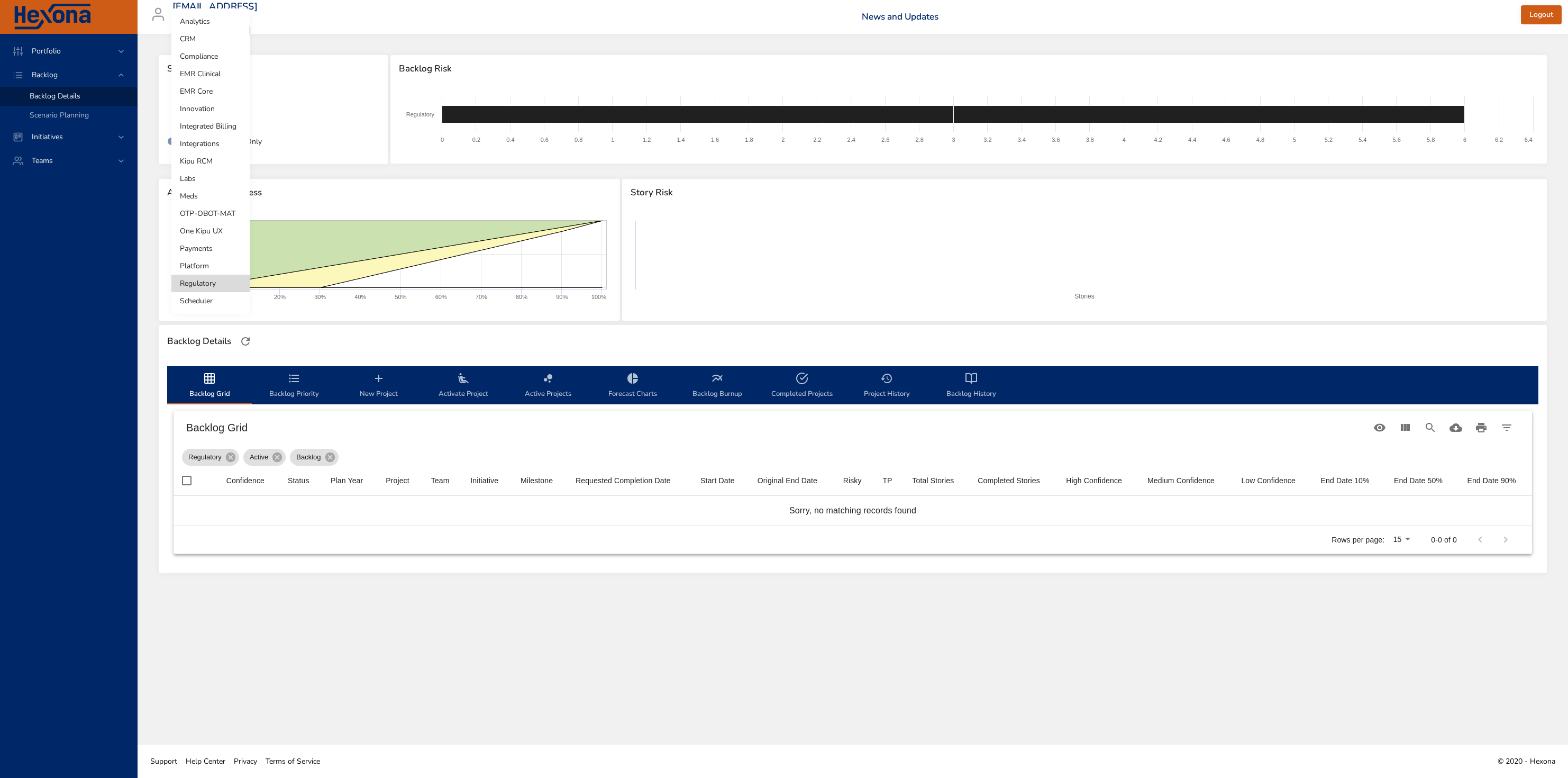
click at [213, 113] on li "Innovation" at bounding box center [211, 108] width 79 height 17
